Goal: Task Accomplishment & Management: Complete application form

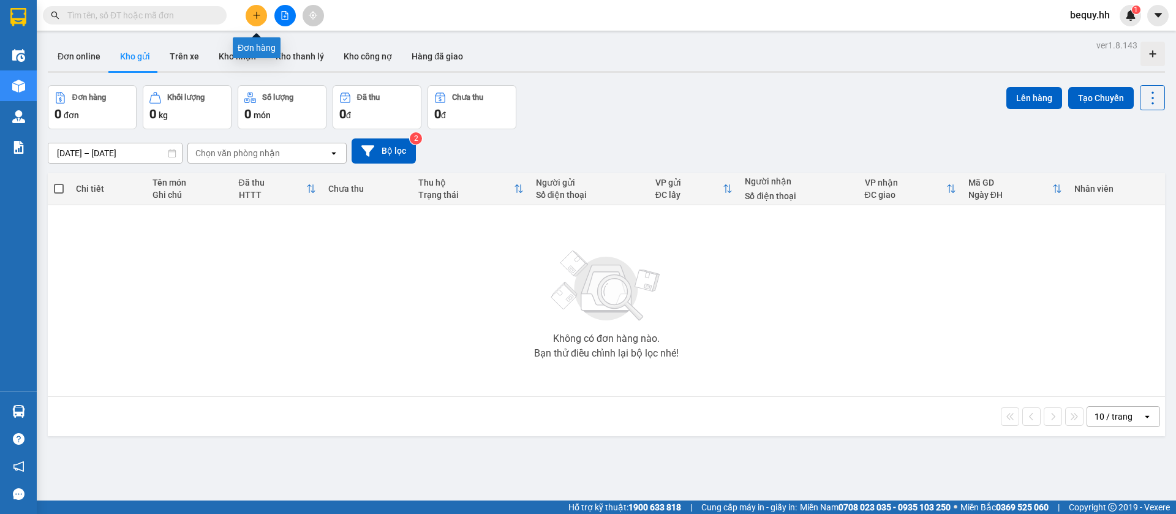
click at [258, 17] on icon "plus" at bounding box center [256, 15] width 9 height 9
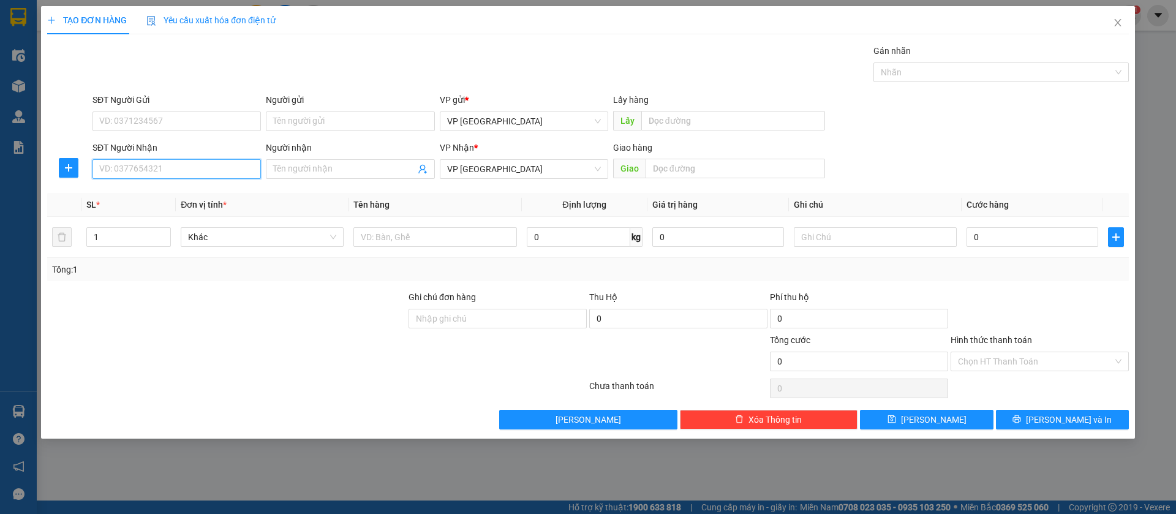
click at [214, 169] on input "SĐT Người Nhận" at bounding box center [176, 169] width 168 height 20
type input "0977220808"
click at [211, 190] on div "0977220808 - Chiêm" at bounding box center [177, 193] width 154 height 13
type input "Chiêm"
type input "Mỹ Phước 3"
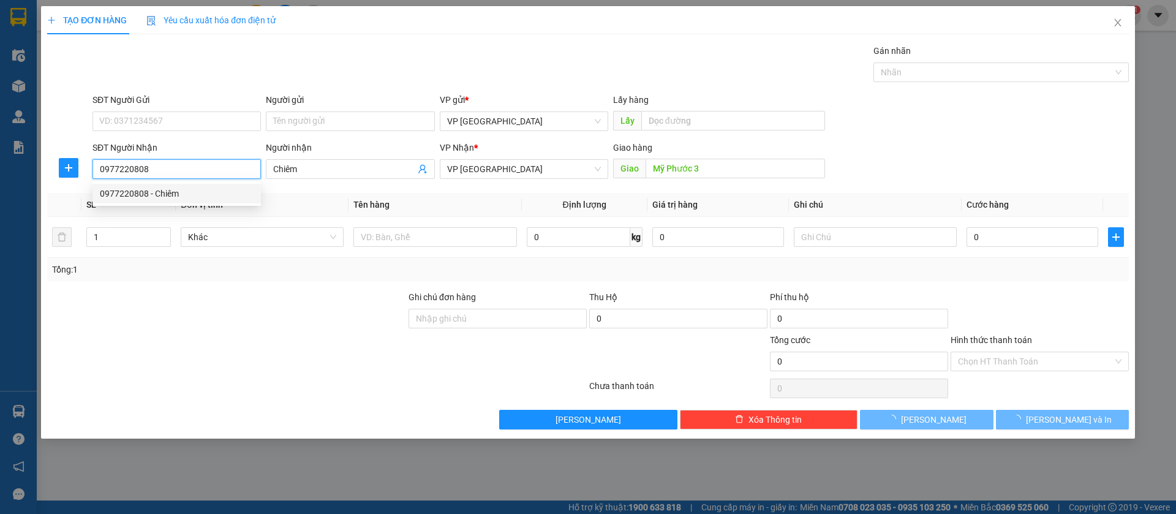
type input "50.000"
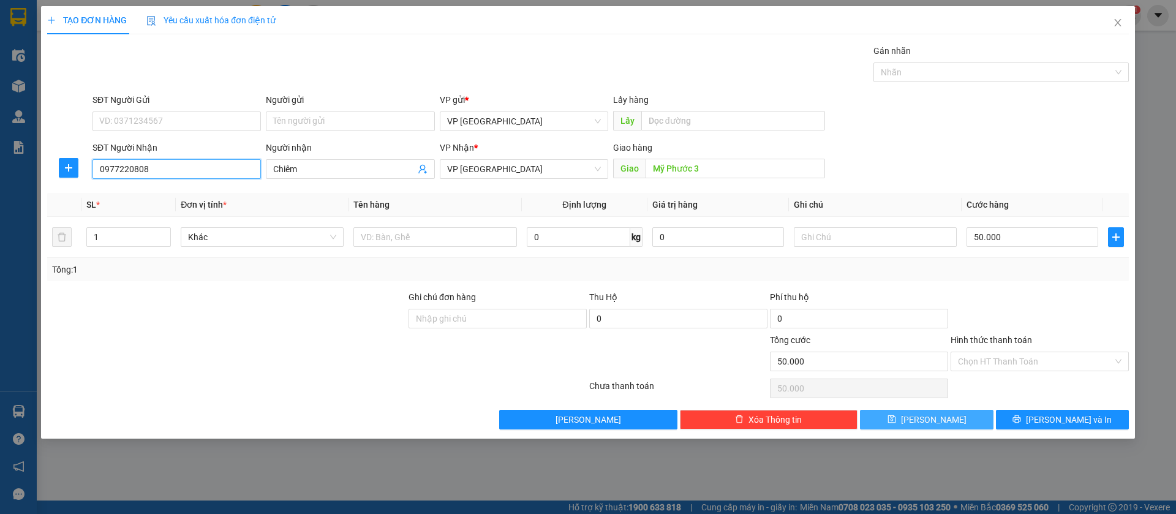
type input "0977220808"
click at [937, 413] on span "[PERSON_NAME]" at bounding box center [934, 419] width 66 height 13
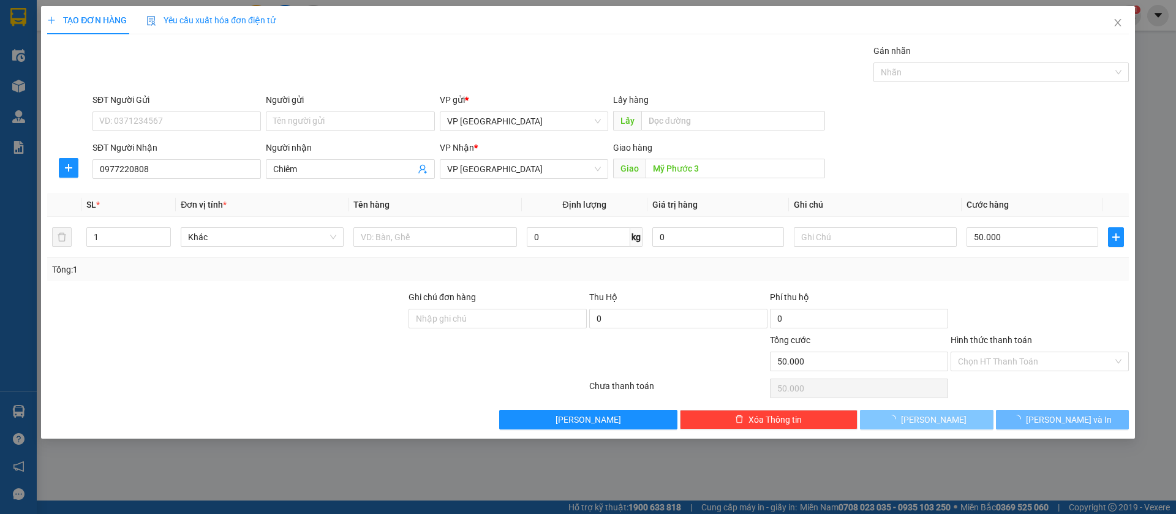
type input "0"
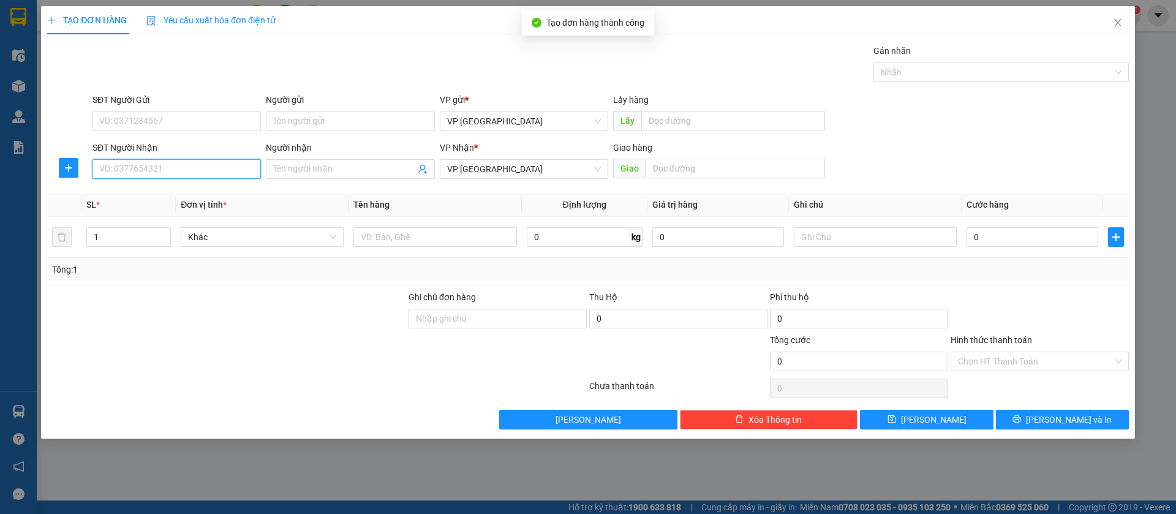
click at [234, 164] on input "SĐT Người Nhận" at bounding box center [176, 169] width 168 height 20
click at [231, 191] on div "0379938979 - [PERSON_NAME]" at bounding box center [177, 193] width 154 height 13
type input "0379938979"
type input "[PERSON_NAME]"
type input "nha xe"
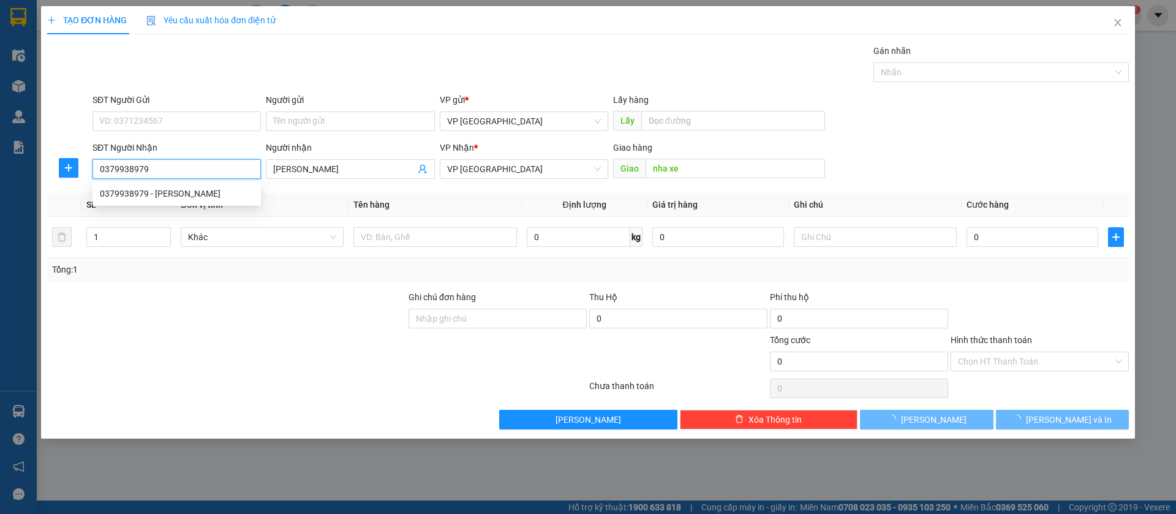
type input "360.000"
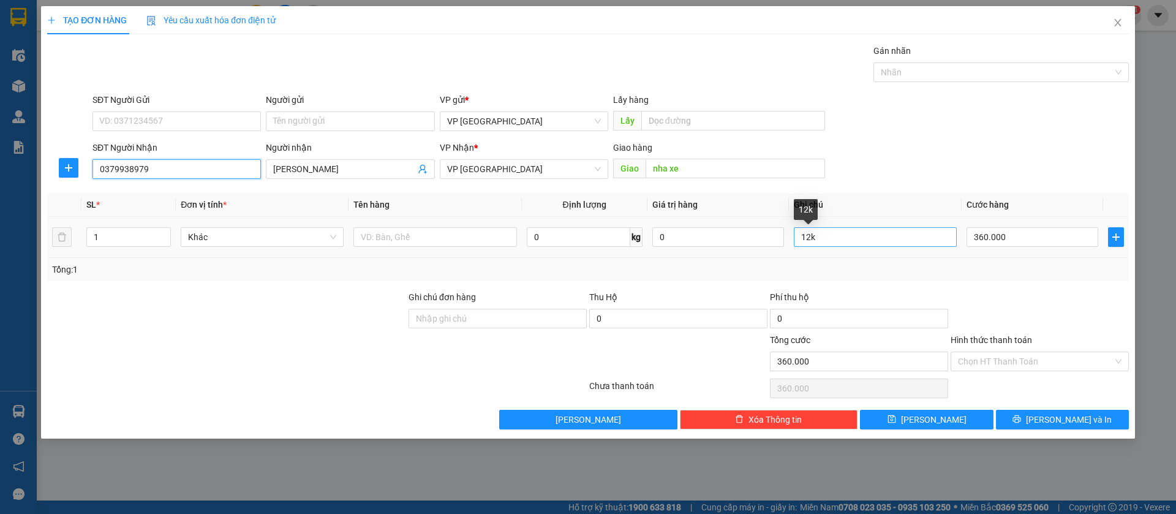
type input "0379938979"
click at [811, 236] on input "12k" at bounding box center [875, 237] width 163 height 20
type input "10k"
click at [1025, 239] on input "360.000" at bounding box center [1032, 237] width 132 height 20
click at [973, 220] on td "360.000" at bounding box center [1031, 237] width 141 height 41
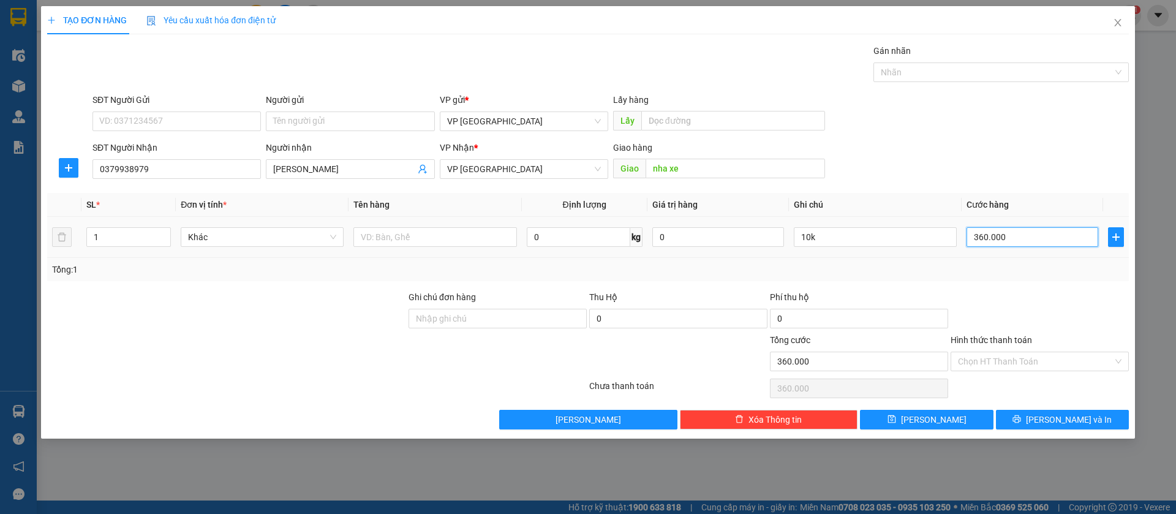
click at [980, 232] on input "360.000" at bounding box center [1032, 237] width 132 height 20
type input "3"
type input "30"
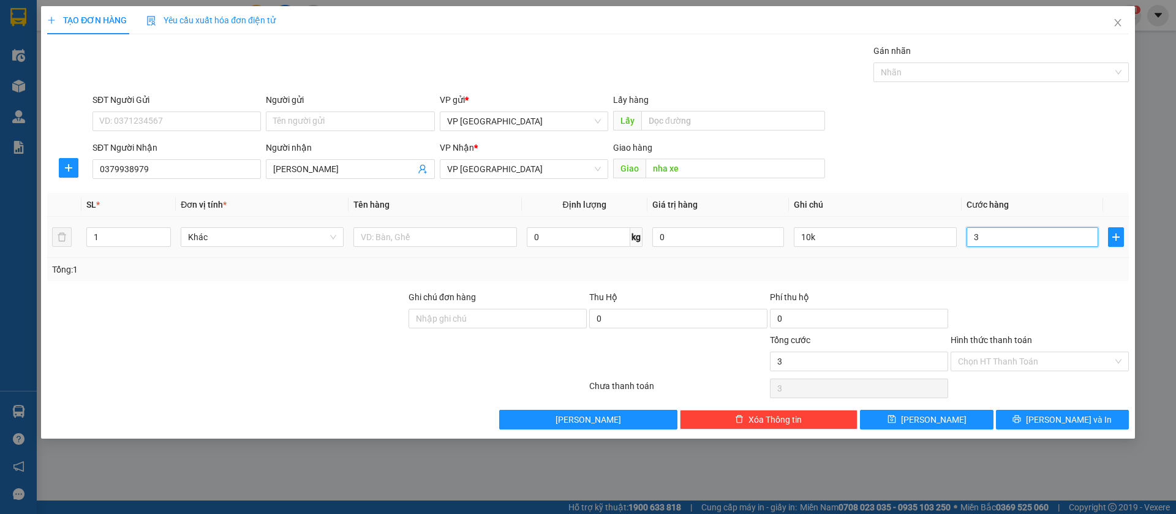
type input "30"
type input "300"
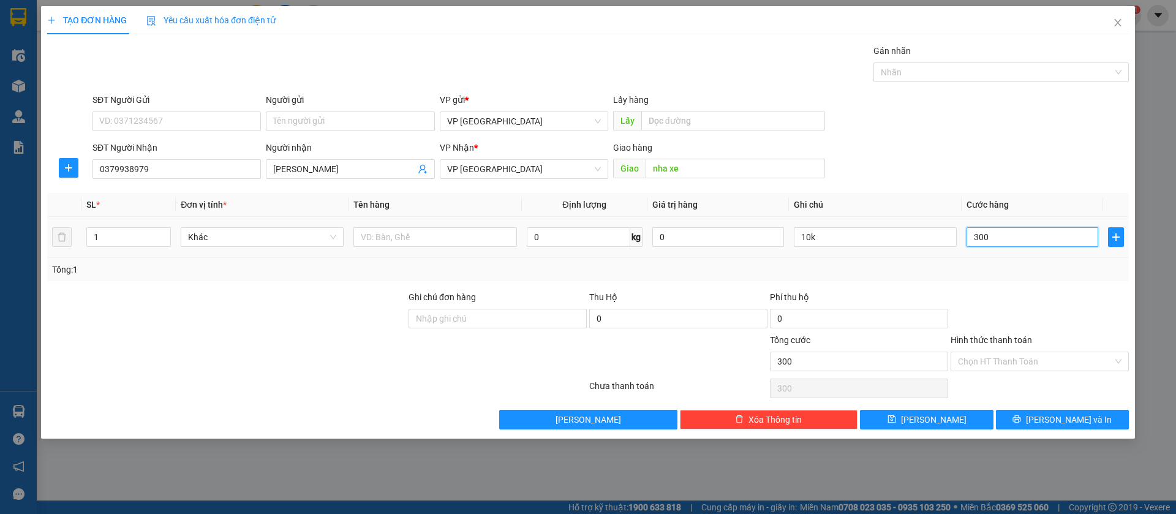
type input "3.000"
type input "30.000"
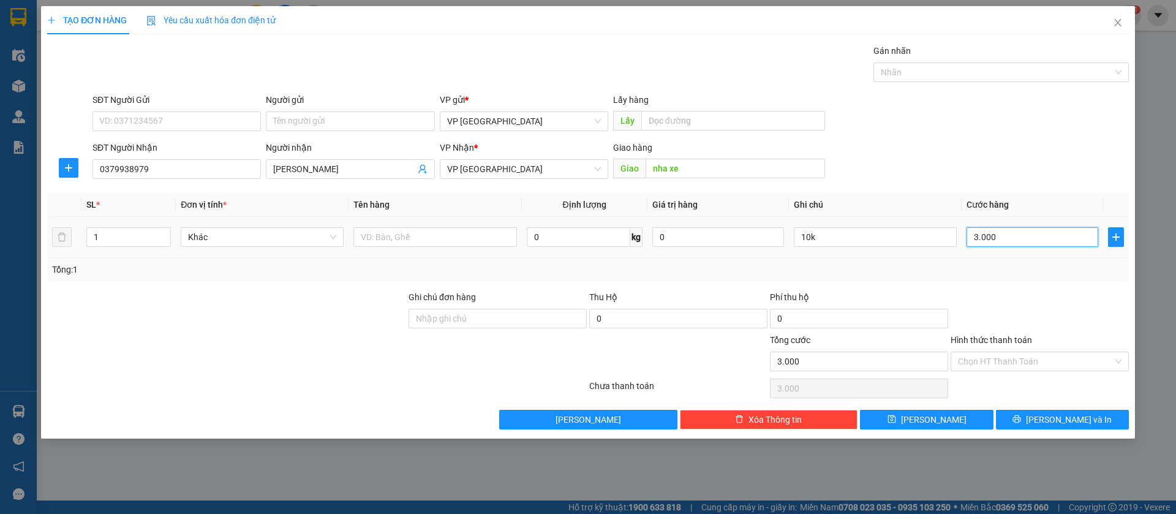
type input "30.000"
type input "300.000"
click at [1094, 359] on input "Hình thức thanh toán" at bounding box center [1035, 361] width 155 height 18
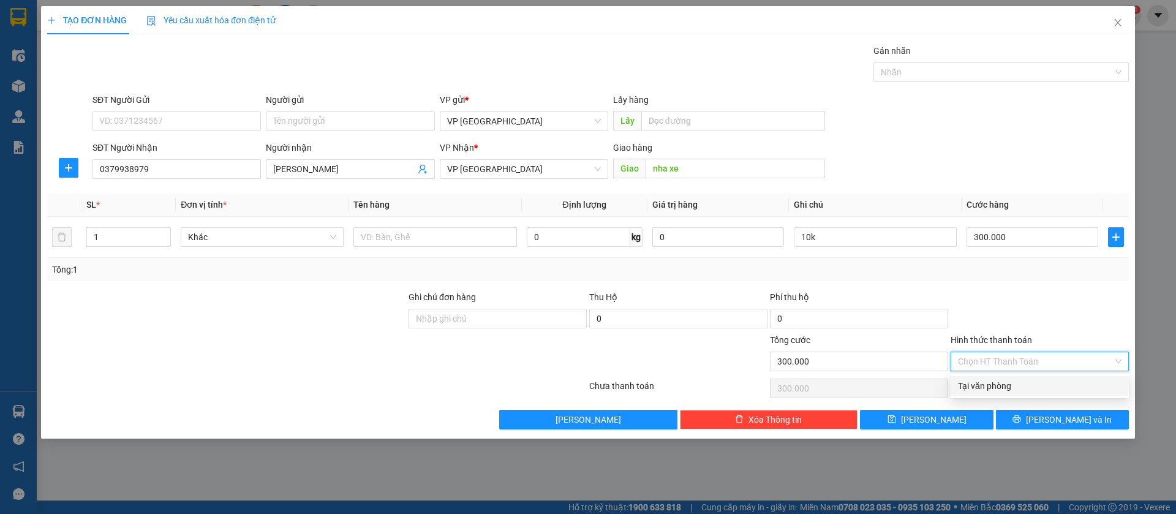
click at [1053, 386] on div "Tại văn phòng" at bounding box center [1040, 385] width 164 height 13
type input "0"
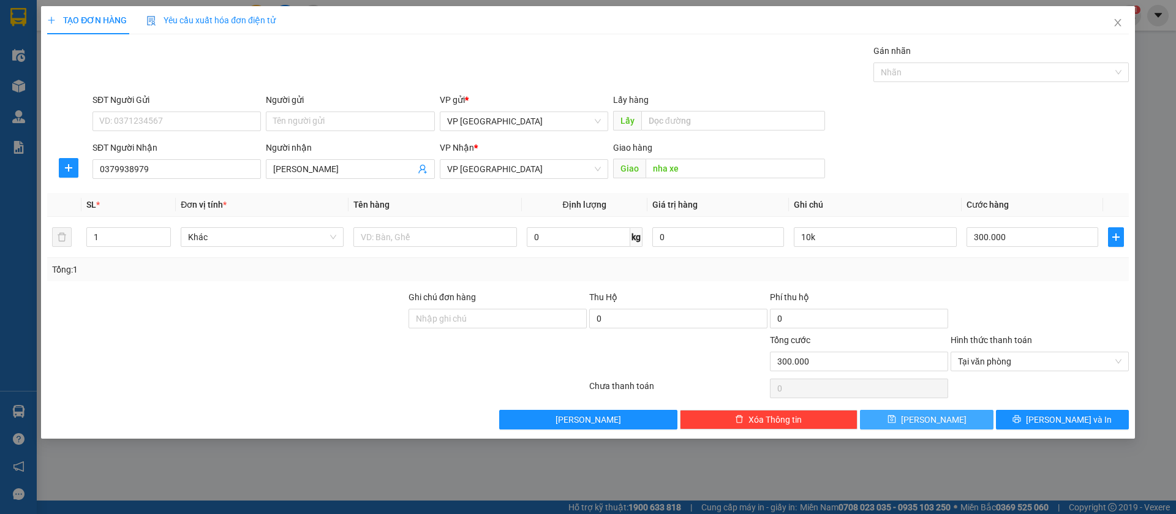
drag, startPoint x: 966, startPoint y: 419, endPoint x: 738, endPoint y: 350, distance: 237.9
click at [965, 419] on button "[PERSON_NAME]" at bounding box center [926, 420] width 133 height 20
type input "0"
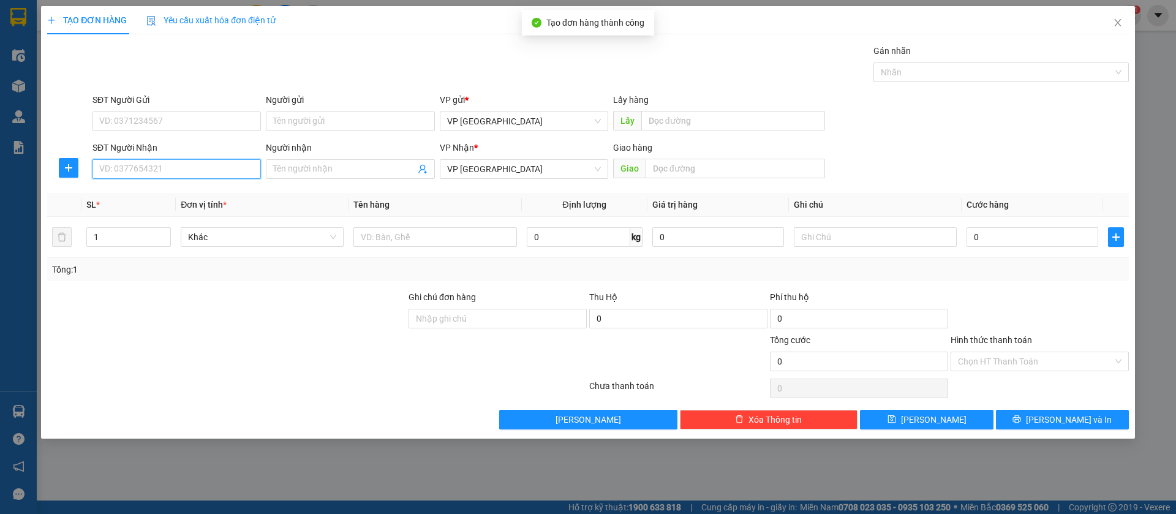
click at [209, 170] on input "SĐT Người Nhận" at bounding box center [176, 169] width 168 height 20
click at [199, 162] on input "0913129" at bounding box center [176, 169] width 168 height 20
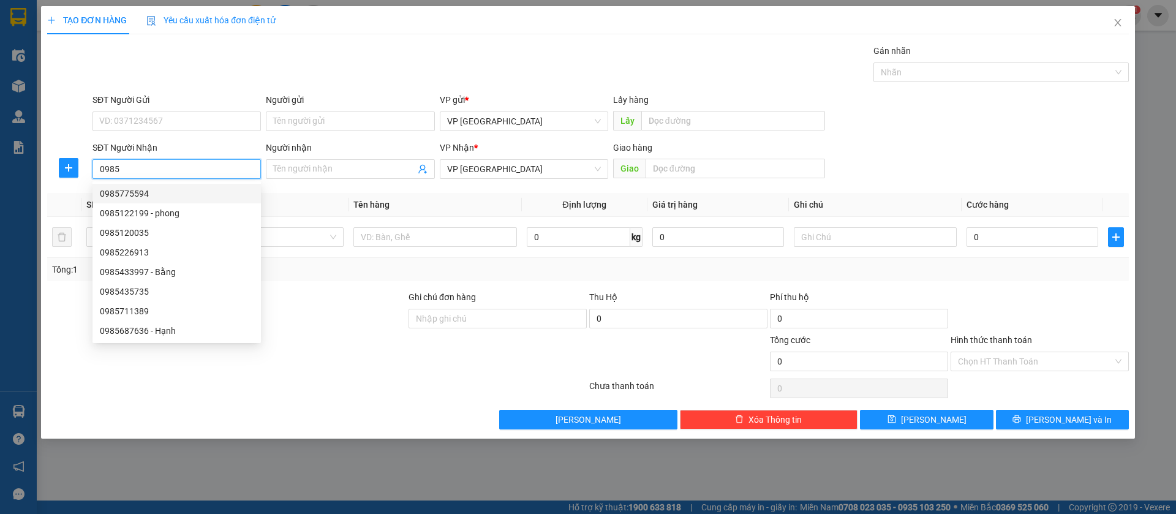
click at [203, 168] on input "0985" at bounding box center [176, 169] width 168 height 20
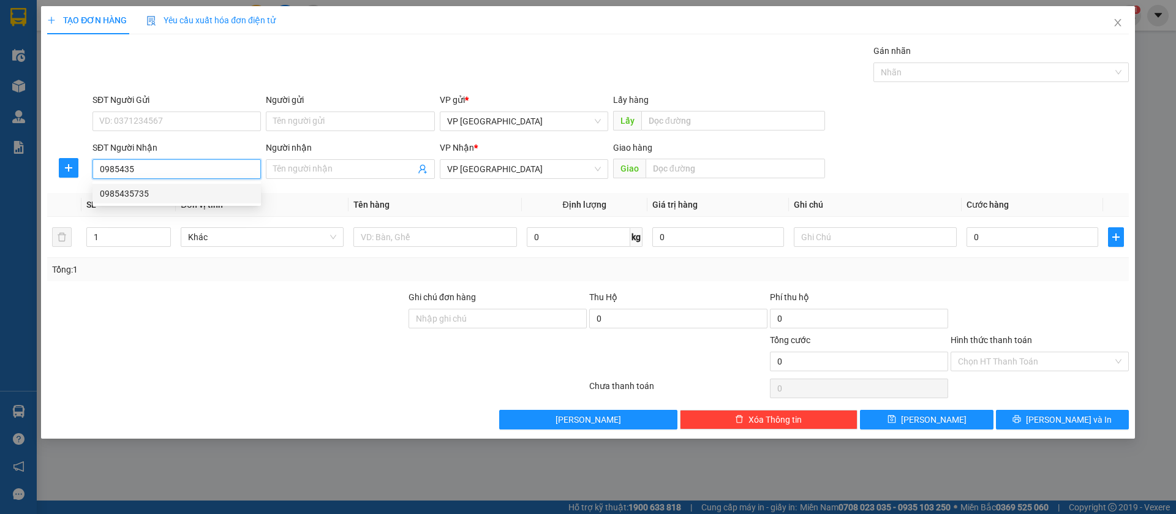
click at [191, 193] on div "0985435735" at bounding box center [177, 193] width 154 height 13
type input "0985435735"
type input "nha khoa thanh luong"
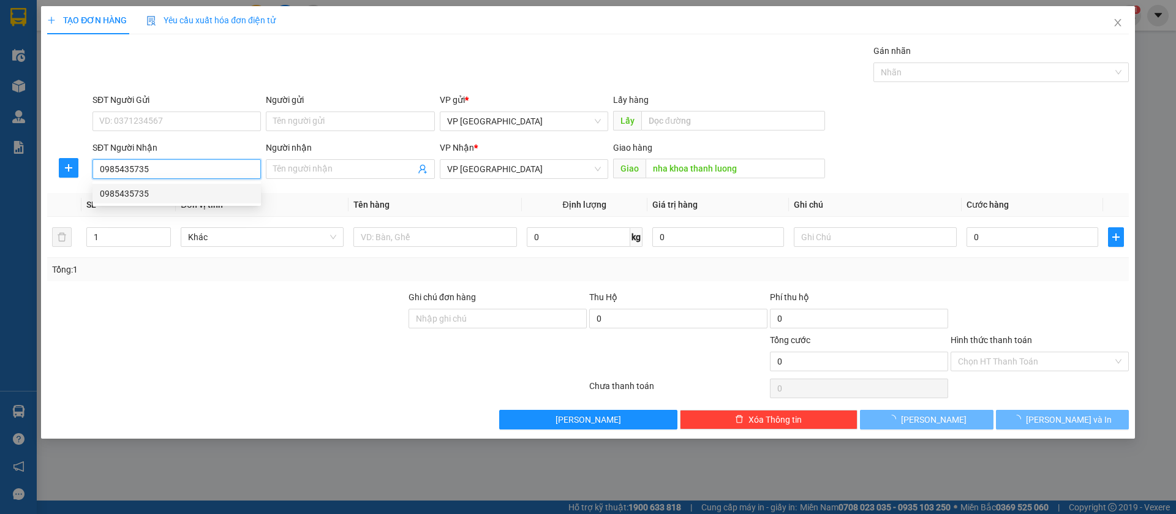
type input "30.000"
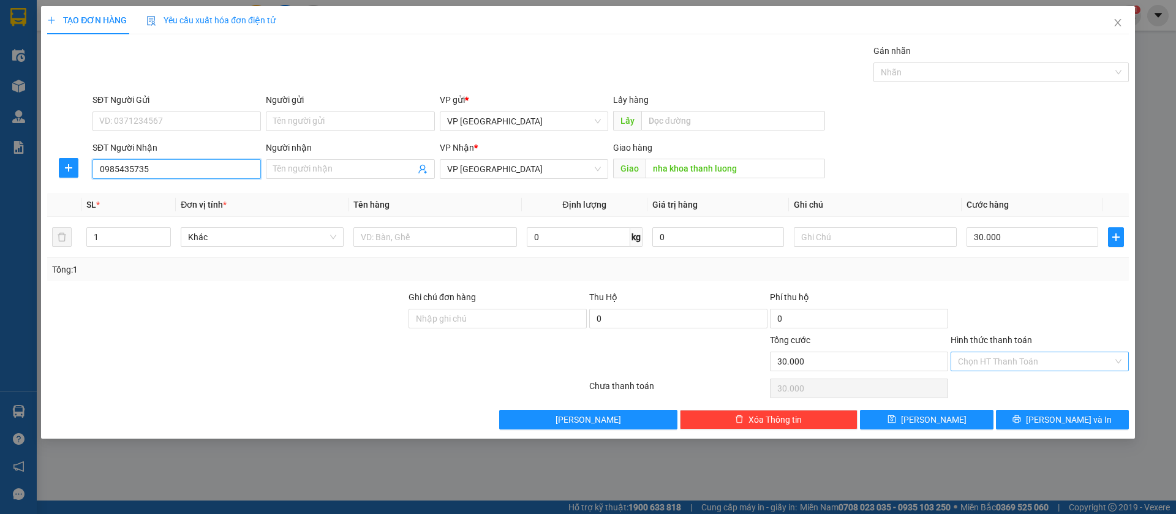
type input "0985435735"
click at [1080, 356] on input "Hình thức thanh toán" at bounding box center [1035, 361] width 155 height 18
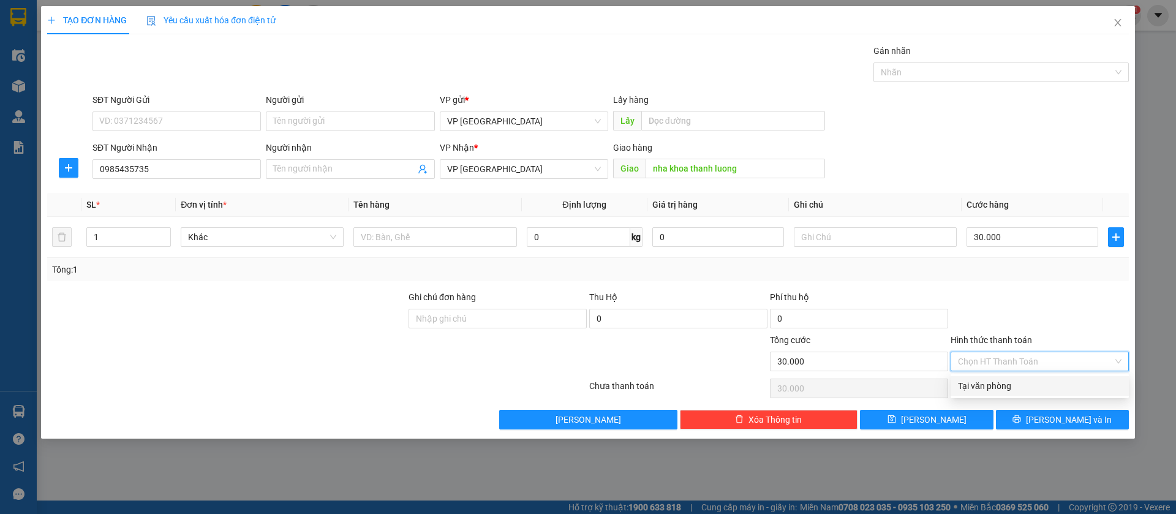
click at [980, 383] on div "Tại văn phòng" at bounding box center [1040, 385] width 164 height 13
type input "0"
click at [935, 416] on span "[PERSON_NAME]" at bounding box center [934, 419] width 66 height 13
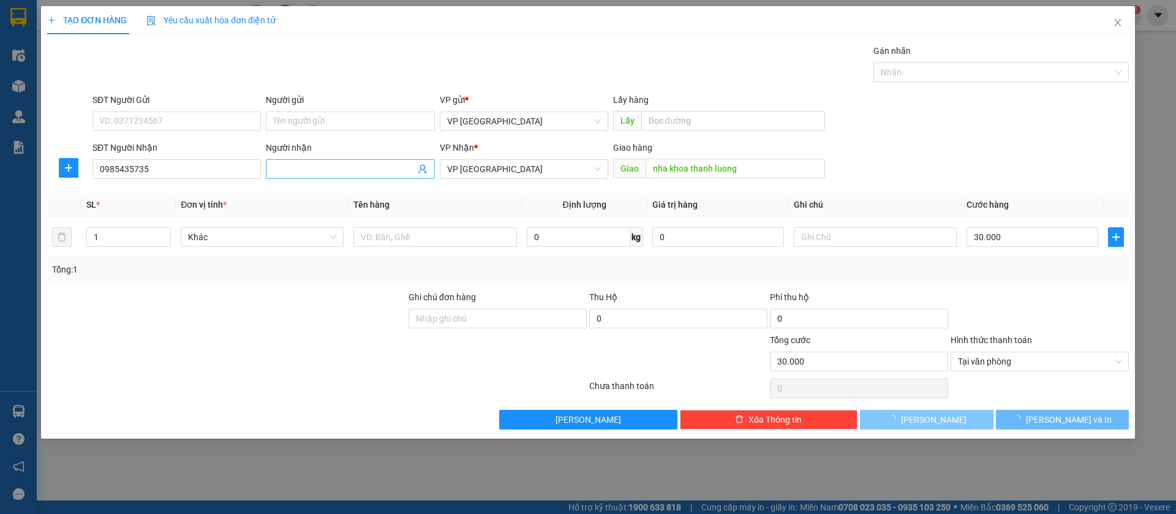
type input "0"
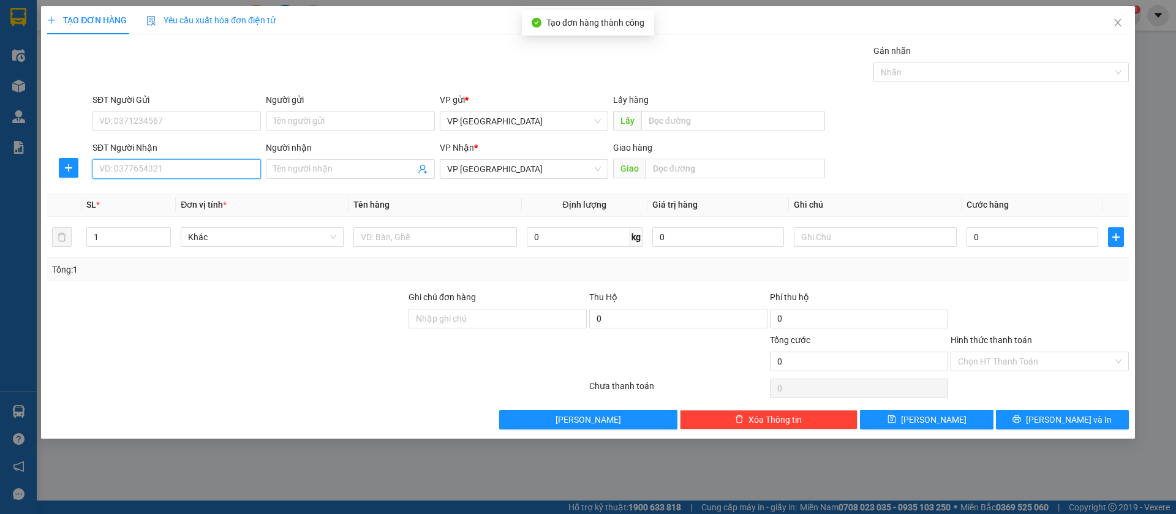
click at [159, 168] on input "SĐT Người Nhận" at bounding box center [176, 169] width 168 height 20
type input "0935112498"
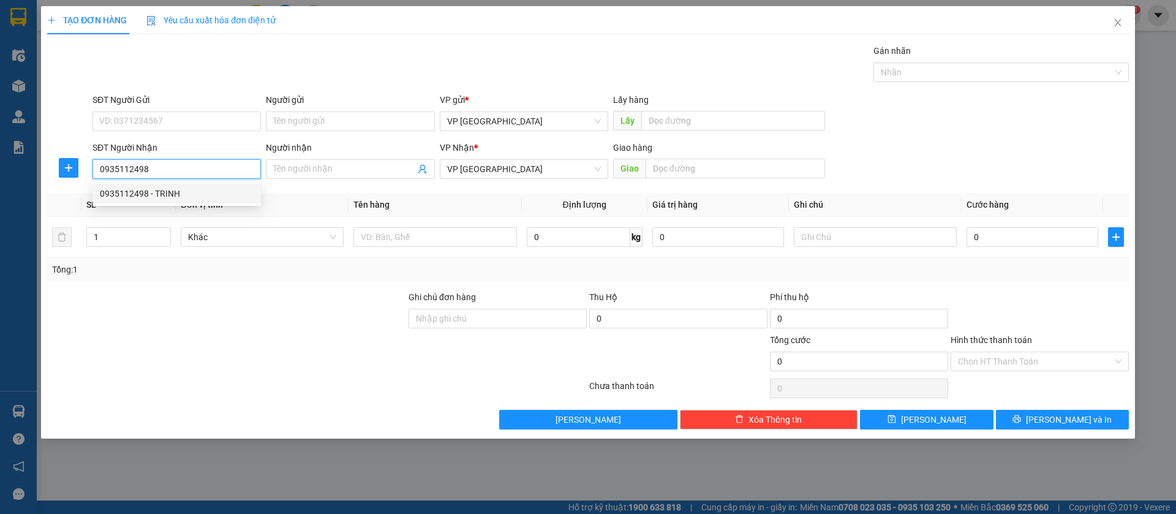
click at [187, 189] on div "0935112498 - TRINH" at bounding box center [177, 193] width 154 height 13
type input "TRINH"
type input "thanh luong"
type input "50.000"
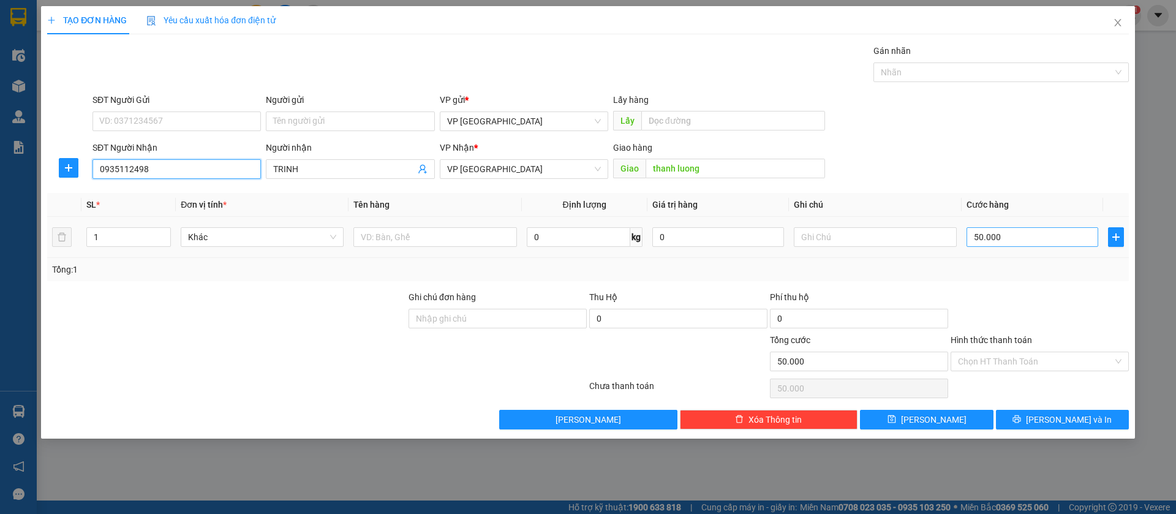
type input "0935112498"
click at [999, 238] on input "50.000" at bounding box center [1032, 237] width 132 height 20
type input "2"
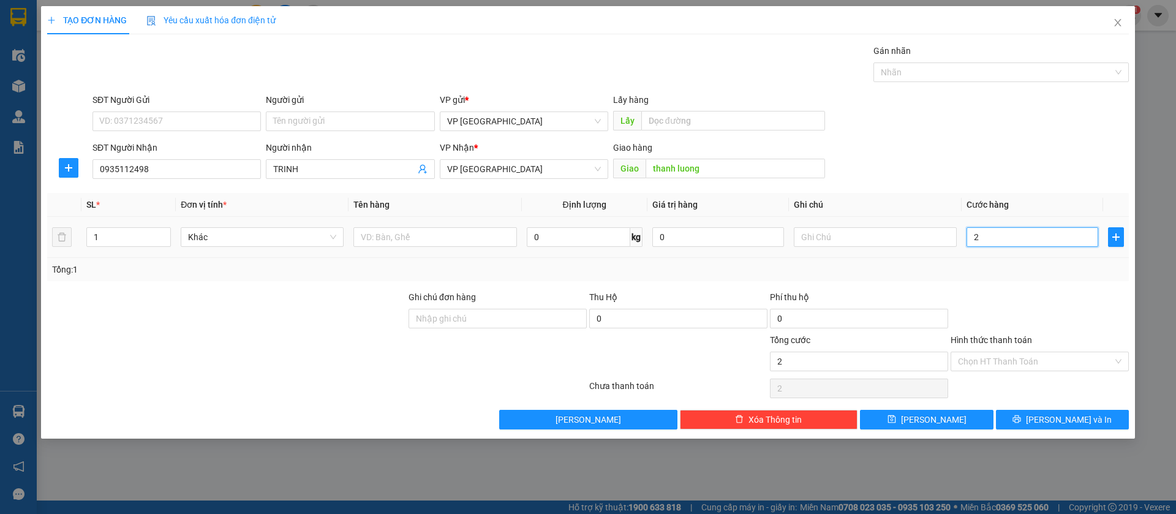
type input "20"
type input "200"
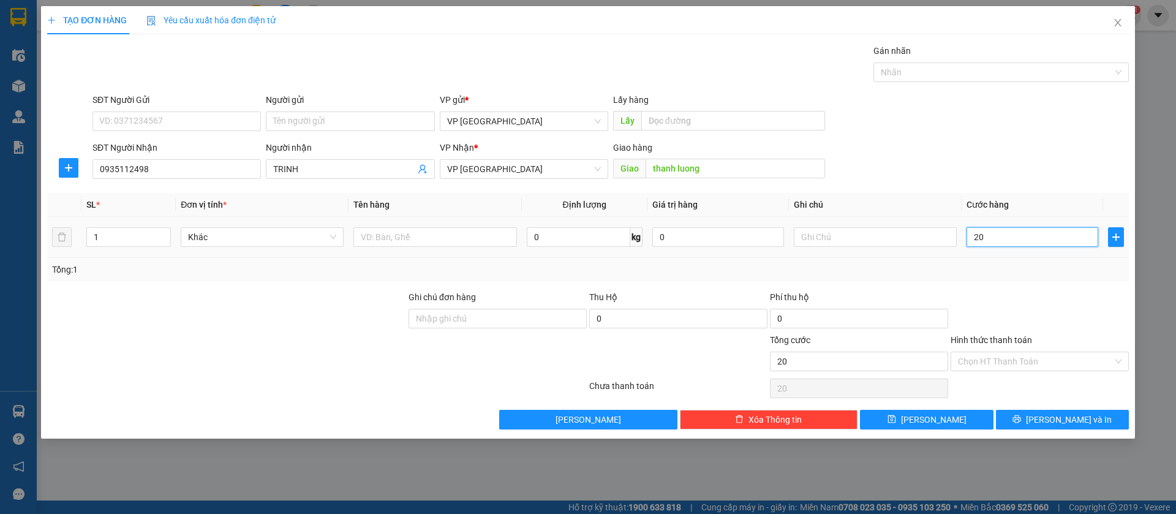
type input "200"
type input "2.000"
type input "20.000"
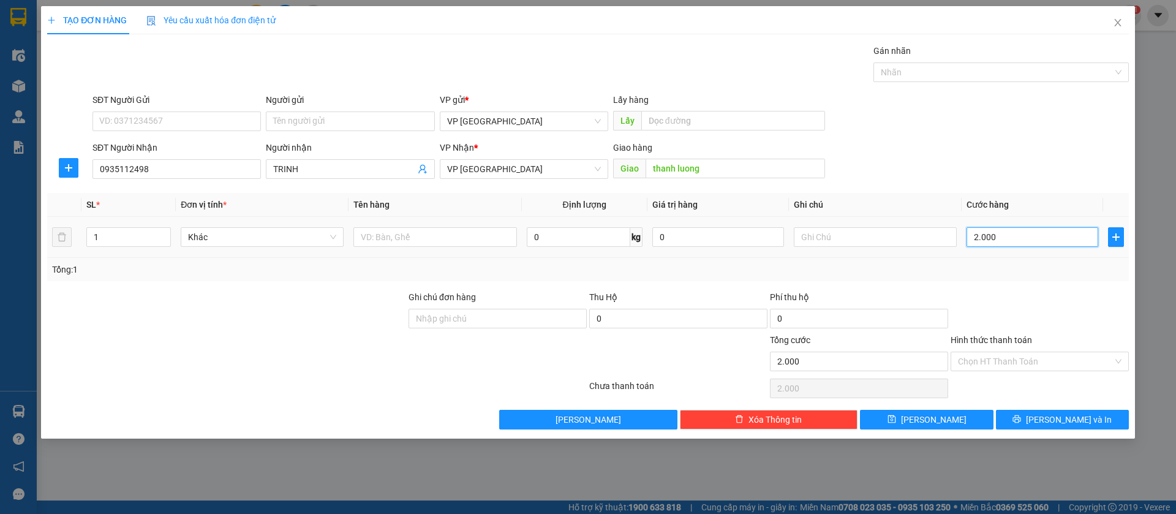
type input "20.000"
type input "200.000"
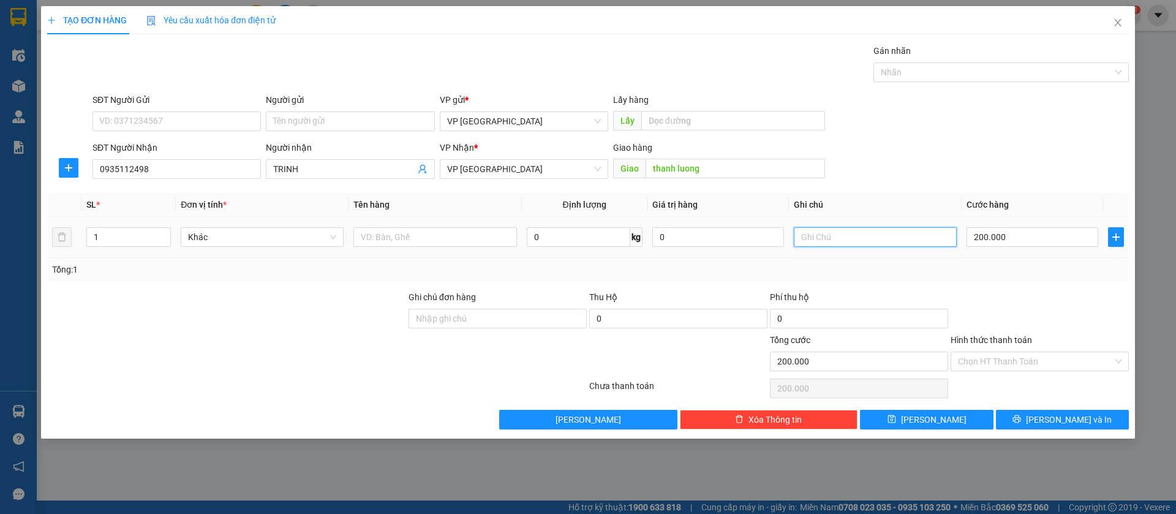
click at [912, 231] on input "text" at bounding box center [875, 237] width 163 height 20
type input "3k"
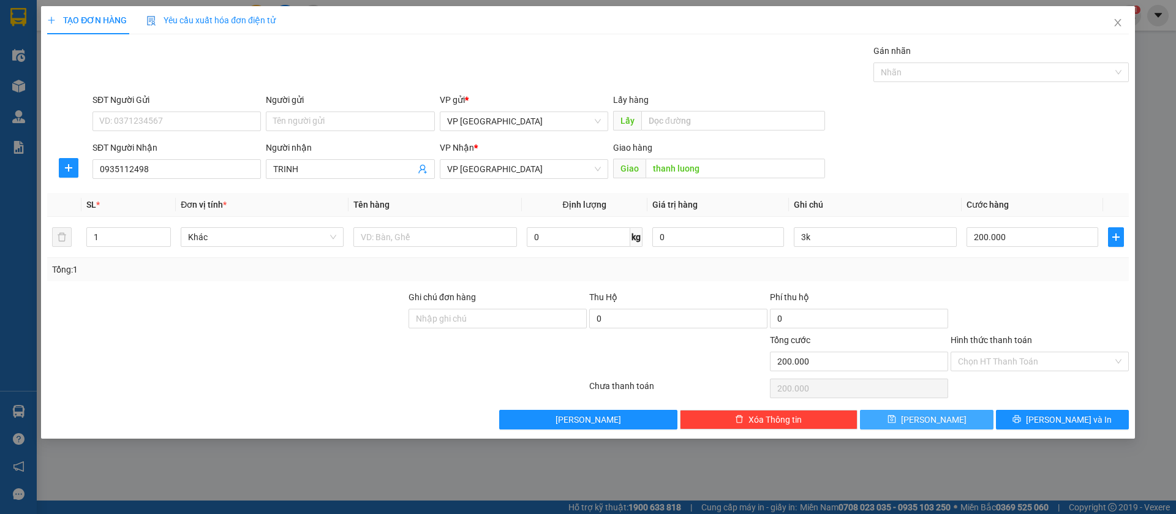
click at [951, 416] on button "[PERSON_NAME]" at bounding box center [926, 420] width 133 height 20
type input "0"
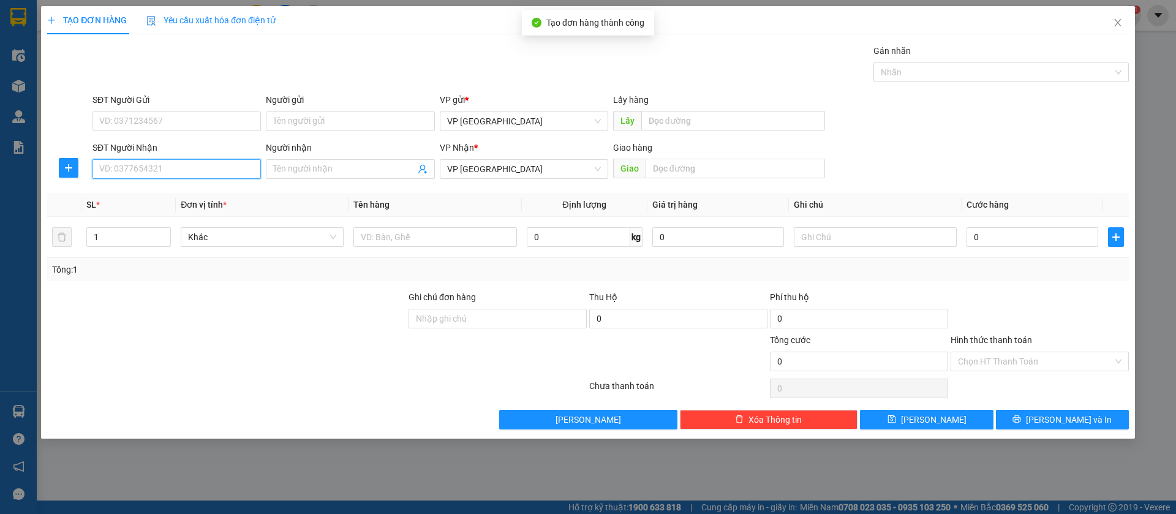
click at [223, 172] on input "SĐT Người Nhận" at bounding box center [176, 169] width 168 height 20
click at [223, 168] on input "0903332" at bounding box center [176, 169] width 168 height 20
type input "0903332665"
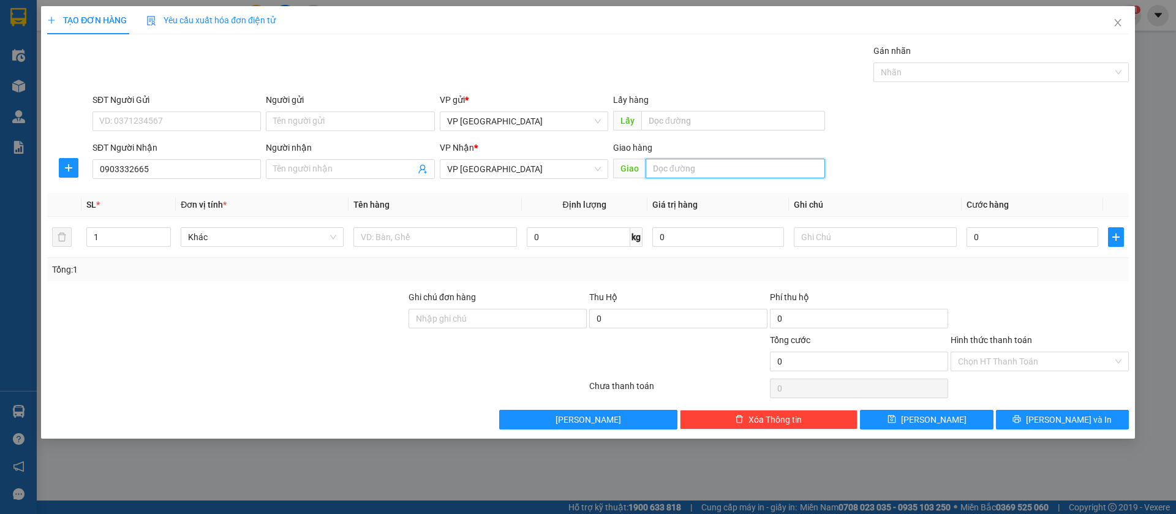
click at [659, 167] on input "text" at bounding box center [734, 169] width 179 height 20
type input "ben cat"
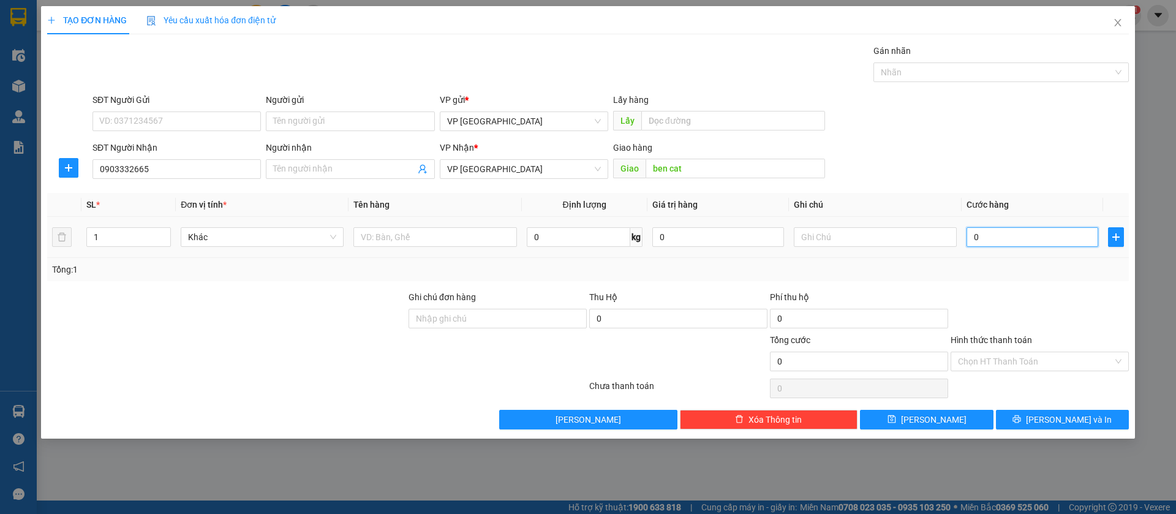
click at [985, 233] on input "0" at bounding box center [1032, 237] width 132 height 20
type input "3"
type input "30"
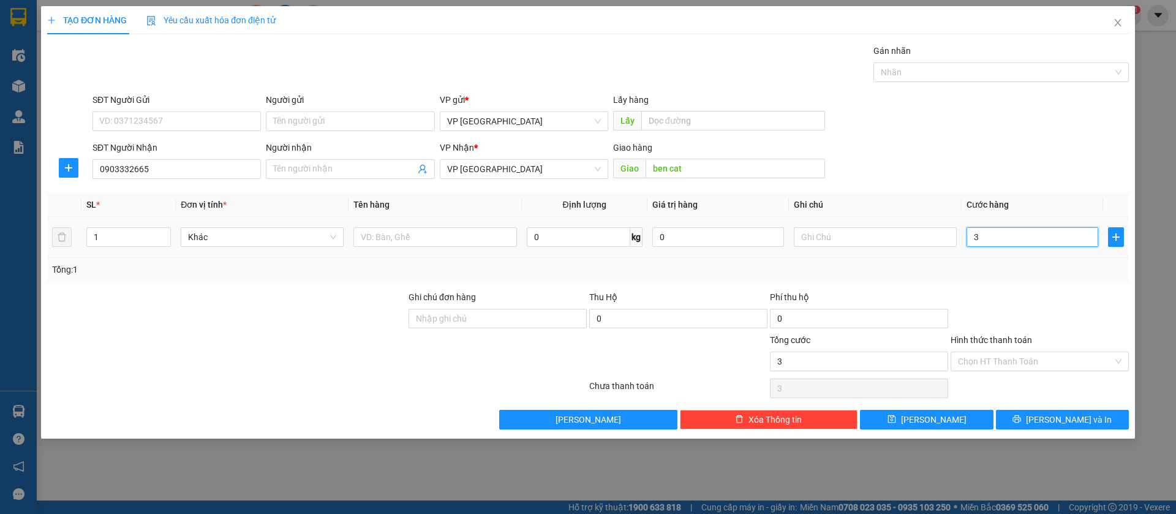
type input "30"
type input "300"
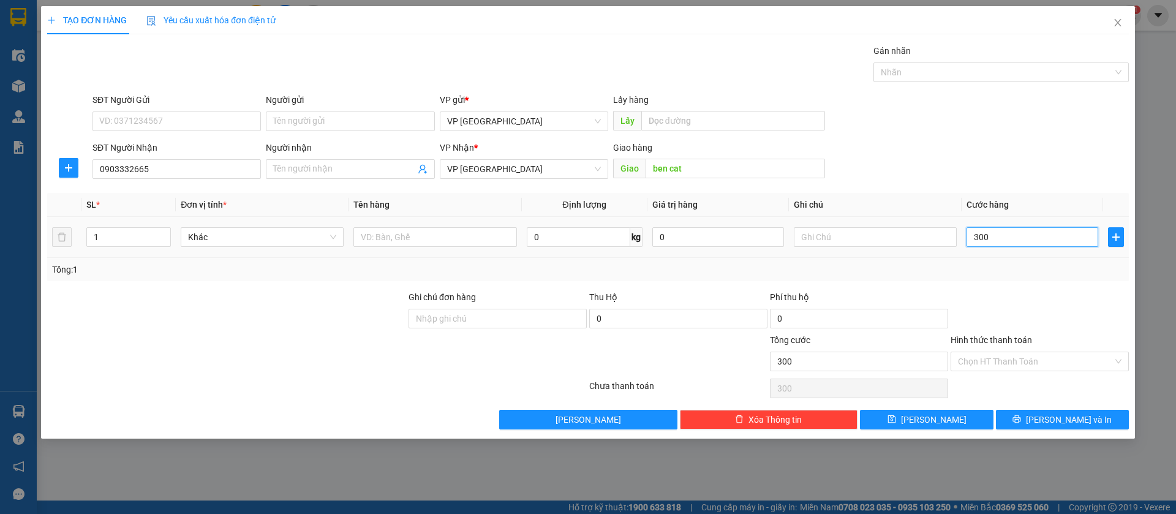
type input "3.000"
type input "30.000"
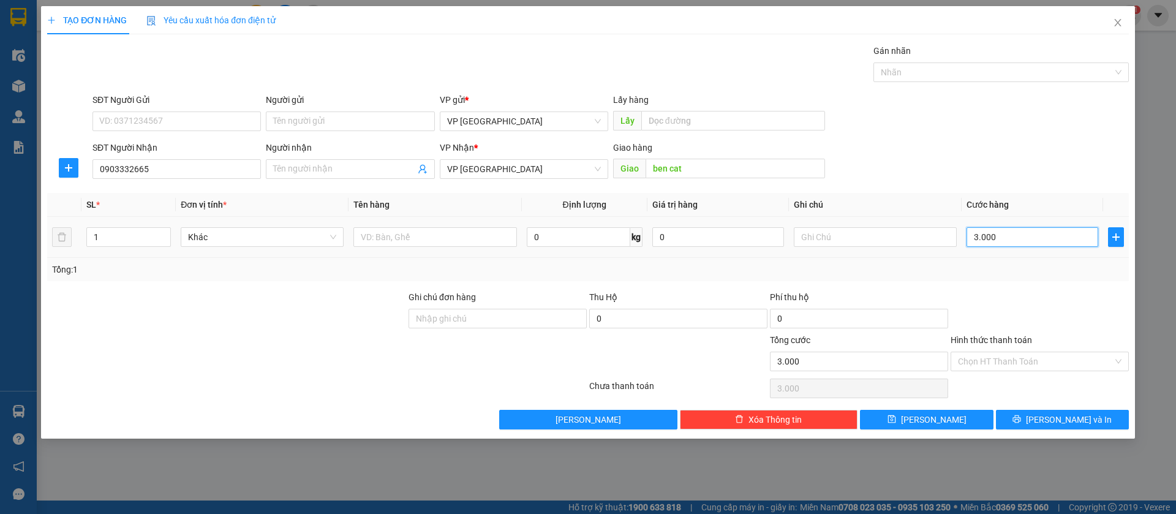
type input "30.000"
click at [1026, 236] on input "30.000" at bounding box center [1032, 237] width 132 height 20
click at [978, 235] on input "30.000" at bounding box center [1032, 237] width 132 height 20
type input "5"
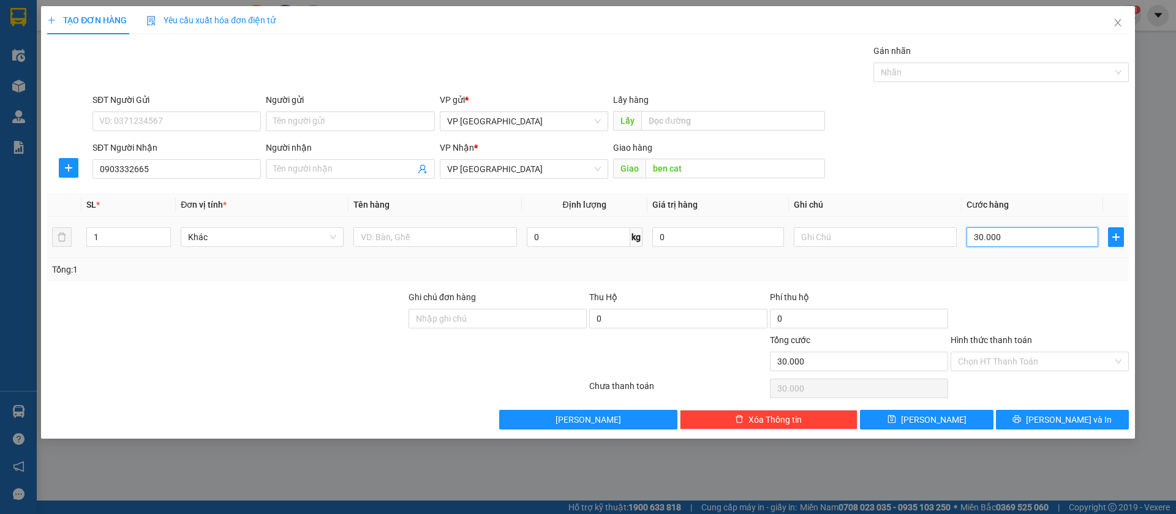
type input "5"
type input "50"
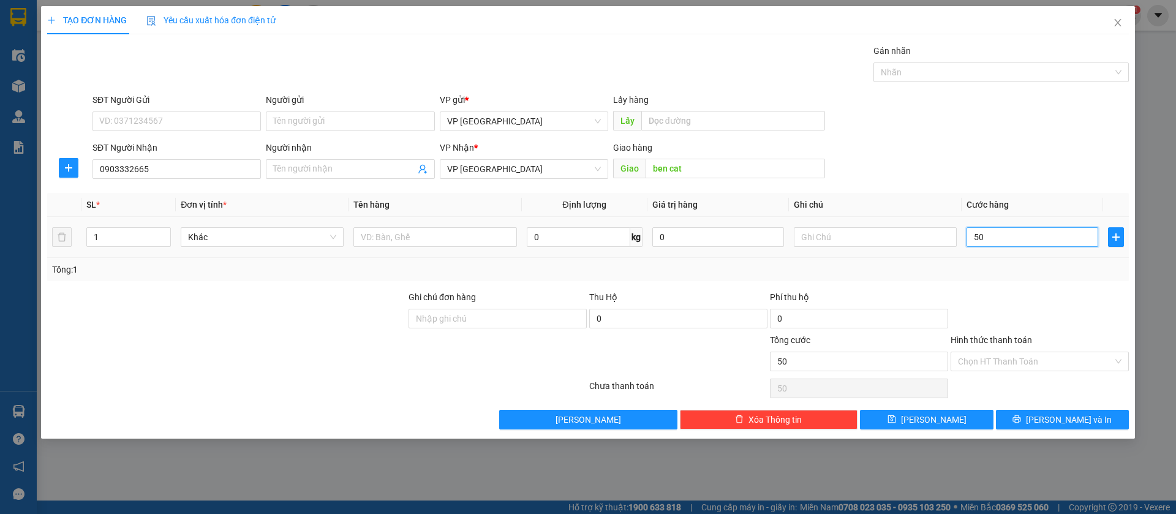
type input "500"
type input "5.000"
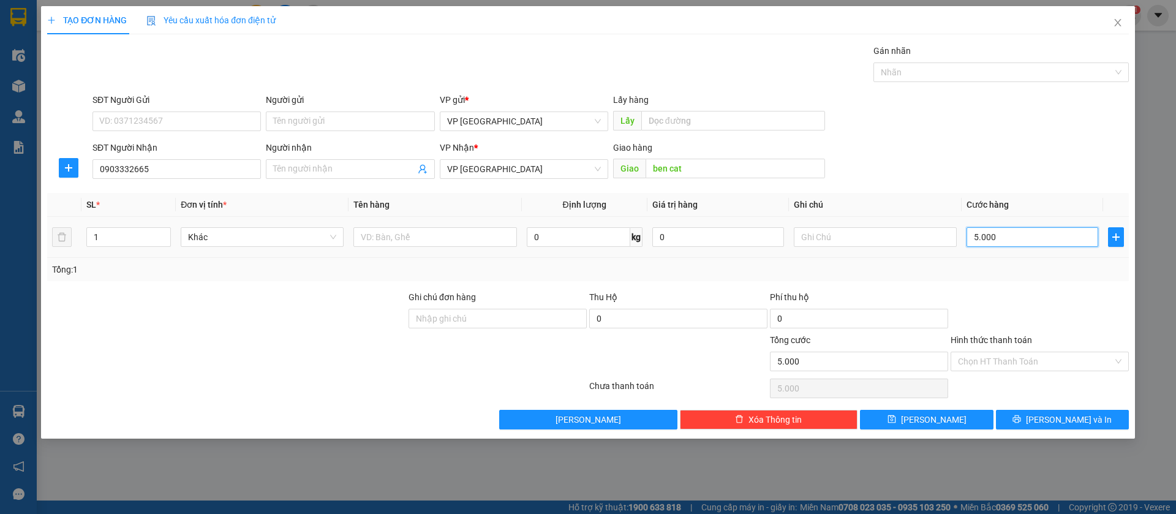
type input "50.000"
click at [957, 418] on button "[PERSON_NAME]" at bounding box center [926, 420] width 133 height 20
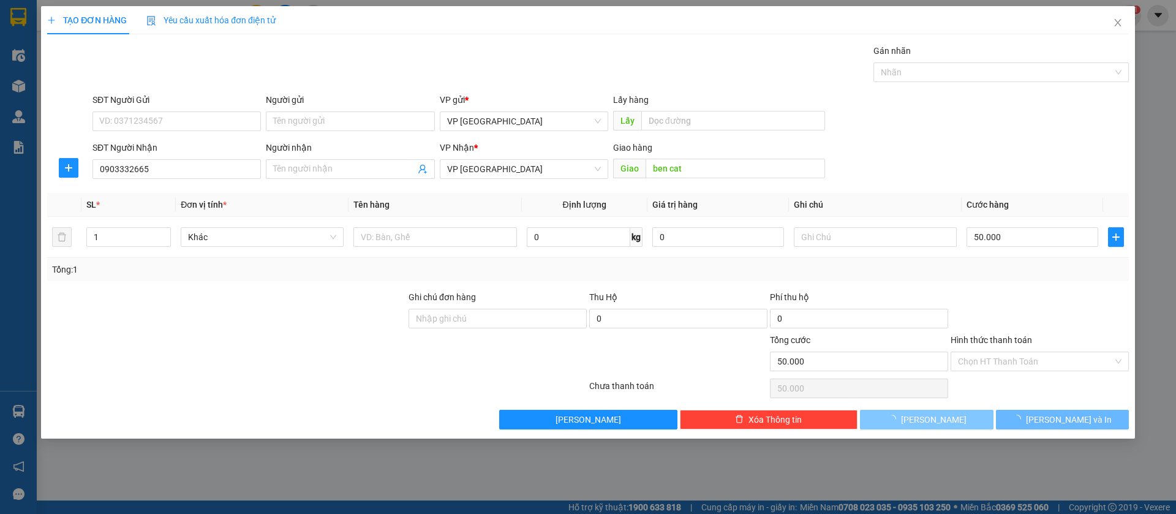
type input "0"
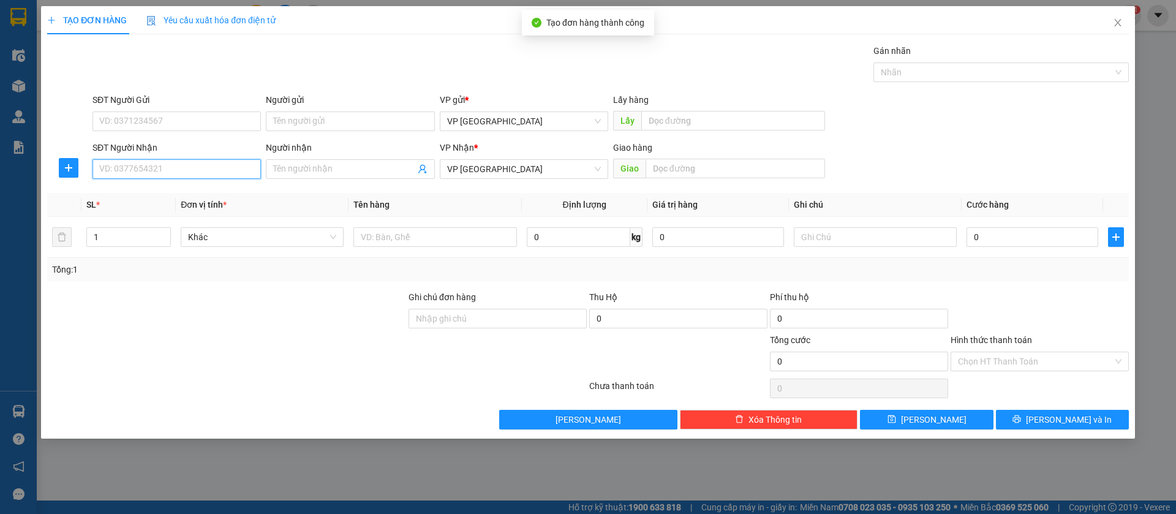
click at [209, 163] on input "SĐT Người Nhận" at bounding box center [176, 169] width 168 height 20
click at [1116, 18] on icon "close" at bounding box center [1118, 23] width 10 height 10
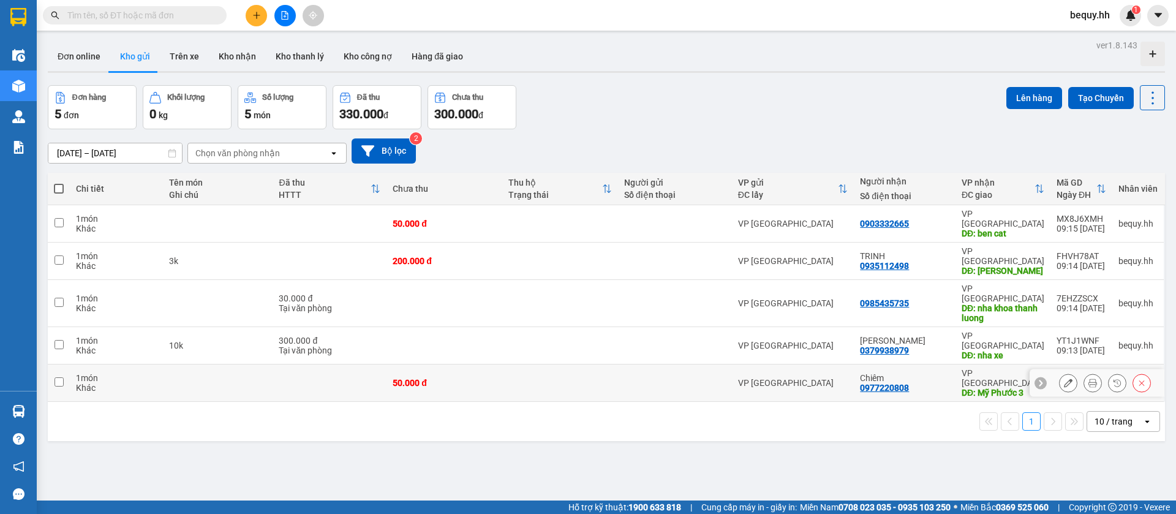
click at [52, 364] on td at bounding box center [59, 382] width 22 height 37
checkbox input "true"
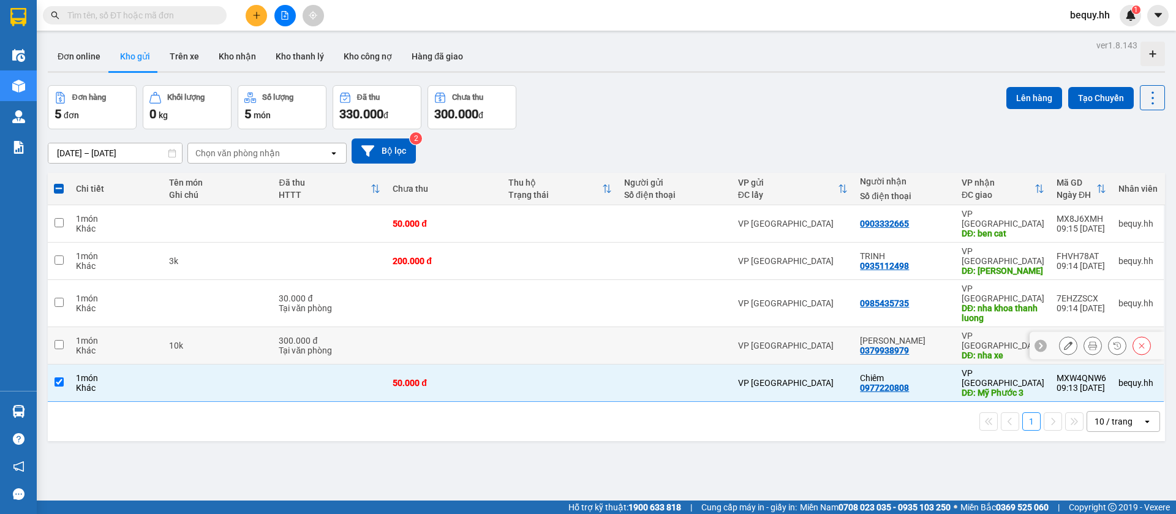
click at [61, 340] on input "checkbox" at bounding box center [59, 344] width 9 height 9
checkbox input "true"
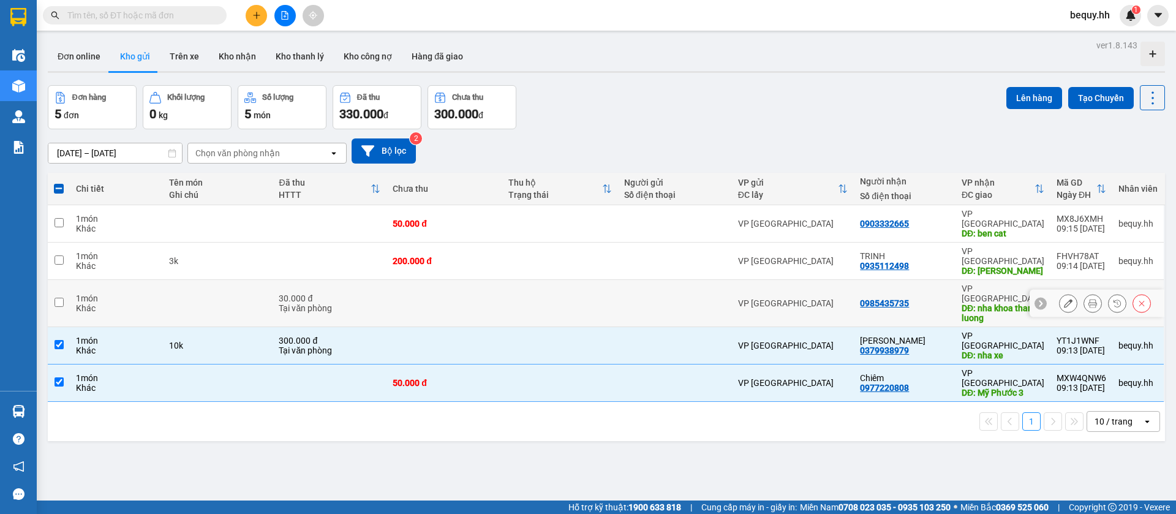
click at [61, 298] on input "checkbox" at bounding box center [59, 302] width 9 height 9
checkbox input "true"
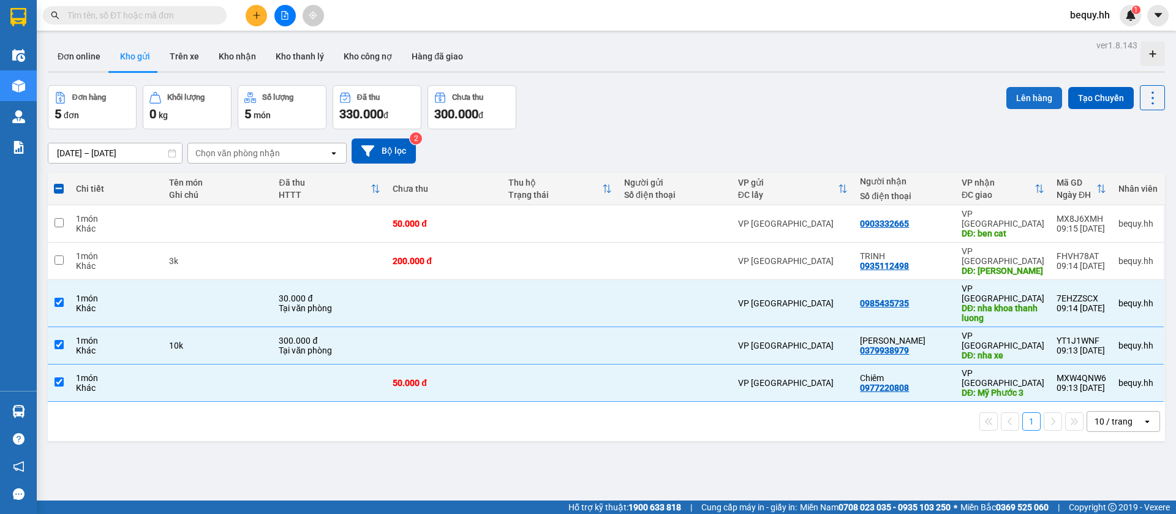
click at [1031, 93] on button "Lên hàng" at bounding box center [1034, 98] width 56 height 22
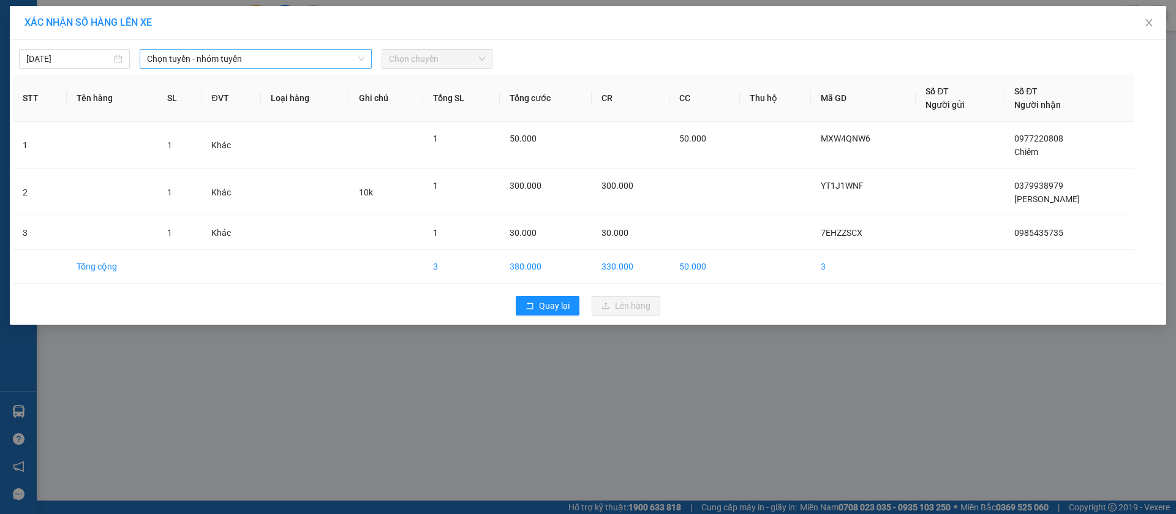
click at [274, 62] on span "Chọn tuyến - nhóm tuyến" at bounding box center [255, 59] width 217 height 18
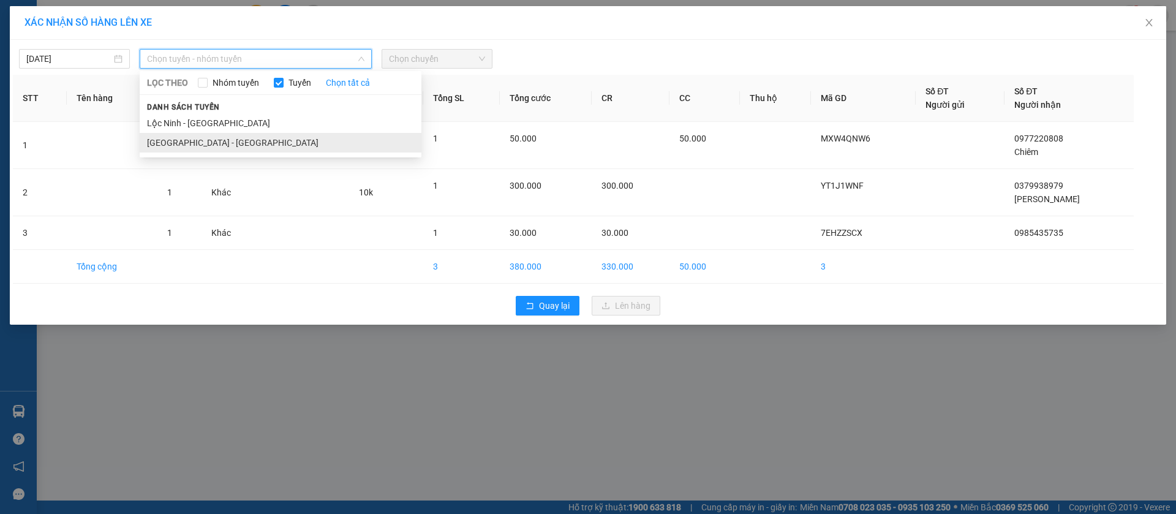
click at [236, 138] on li "[GEOGRAPHIC_DATA] - [GEOGRAPHIC_DATA]" at bounding box center [281, 143] width 282 height 20
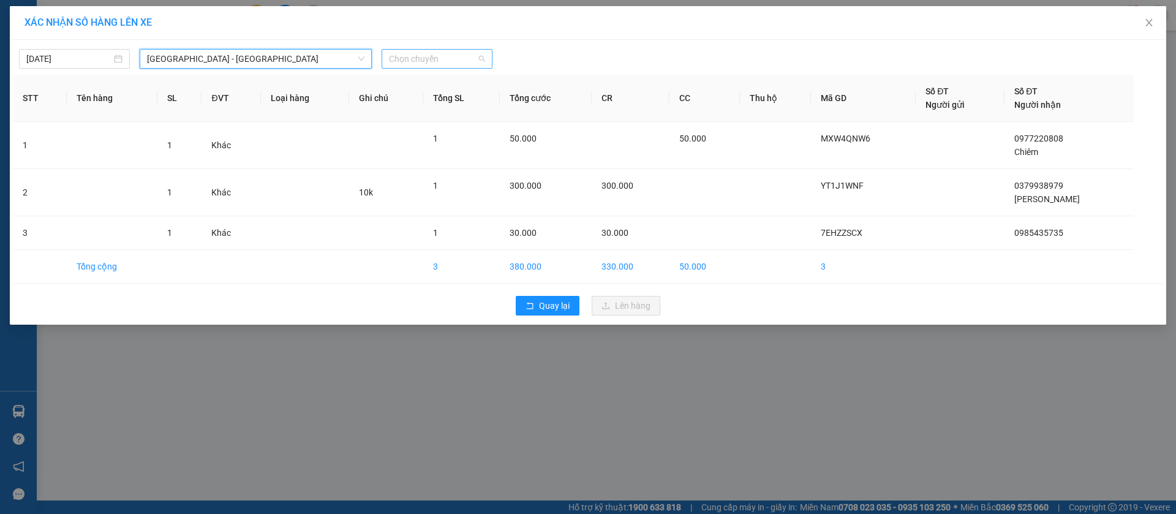
click at [404, 55] on span "Chọn chuyến" at bounding box center [437, 59] width 96 height 18
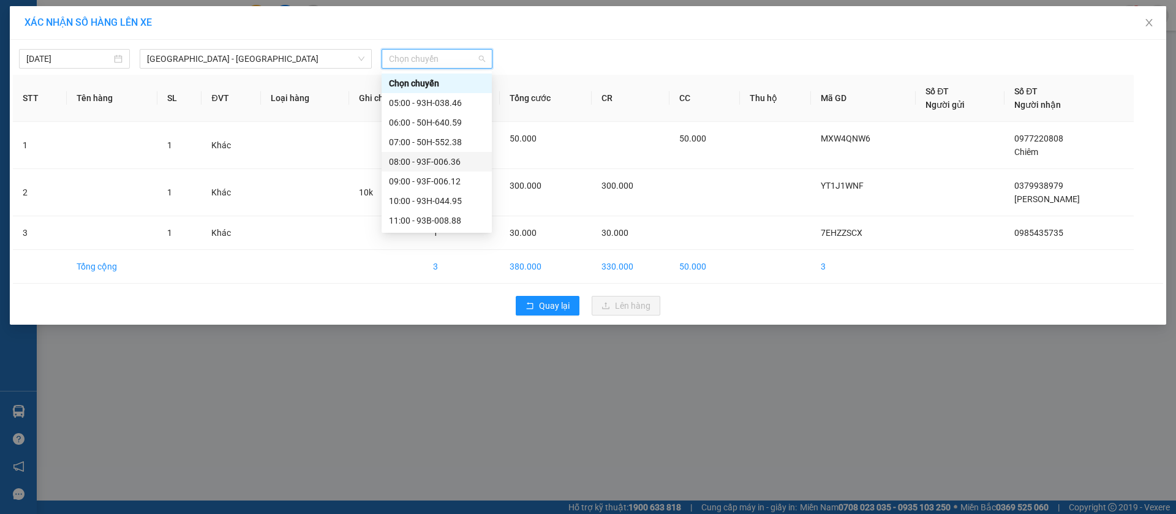
click at [397, 157] on div "08:00 - 93F-006.36" at bounding box center [437, 161] width 96 height 13
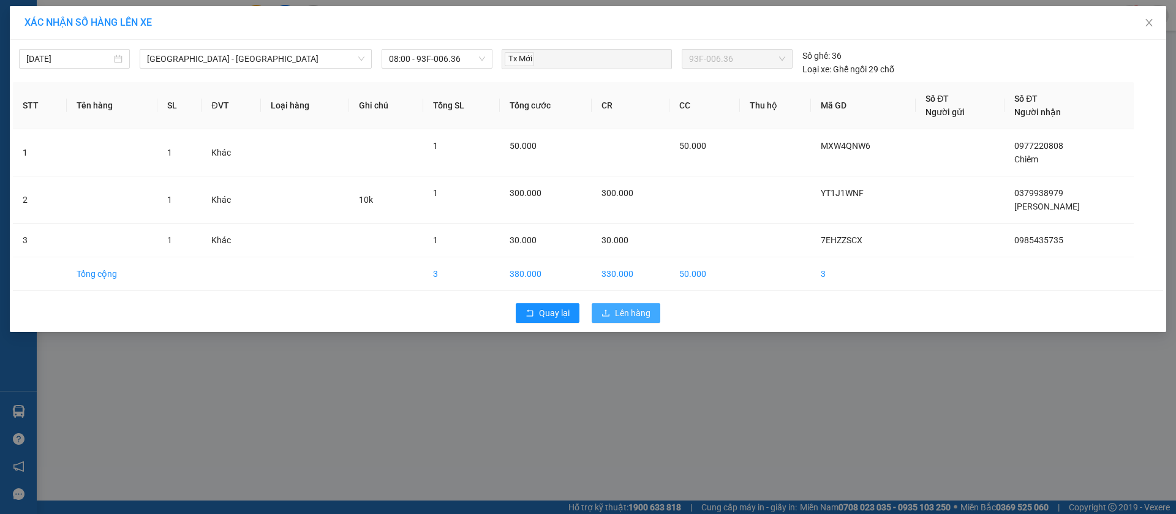
click at [611, 306] on button "Lên hàng" at bounding box center [626, 313] width 69 height 20
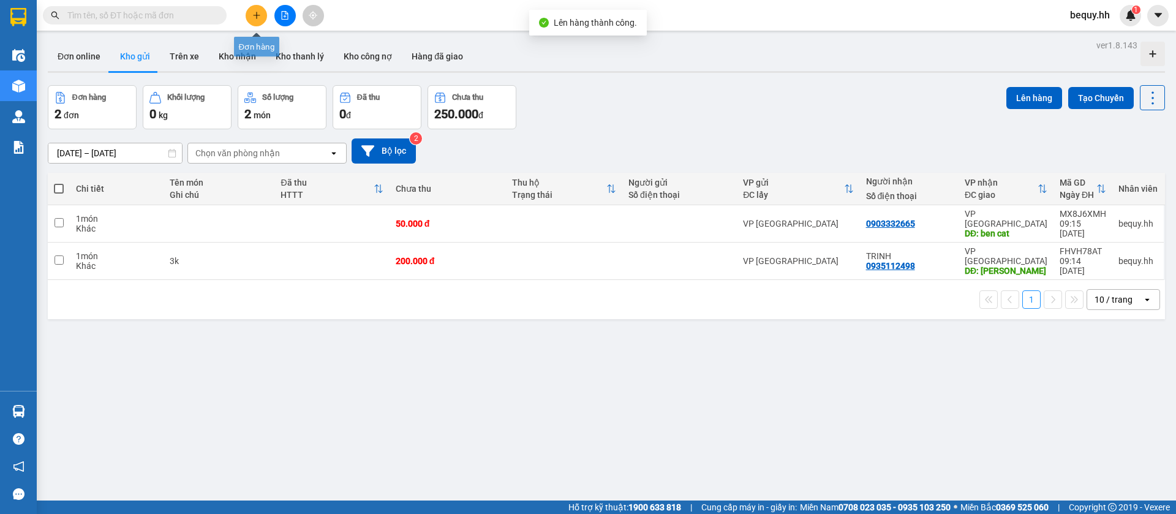
click at [257, 14] on icon "plus" at bounding box center [256, 15] width 9 height 9
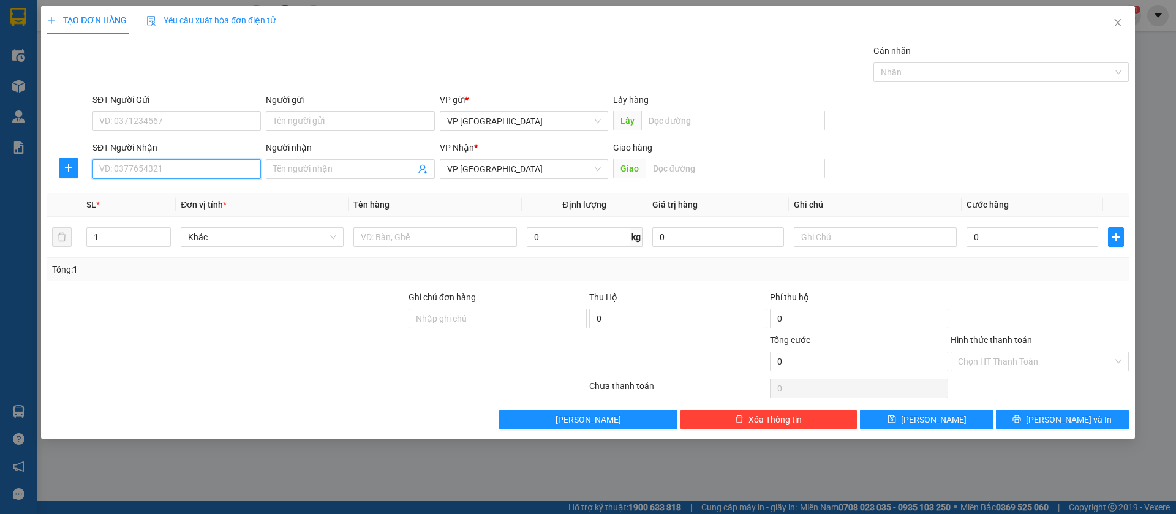
click at [225, 167] on input "SĐT Người Nhận" at bounding box center [176, 169] width 168 height 20
type input "0972103311"
click at [233, 190] on div "0972103311 - Hường" at bounding box center [177, 193] width 154 height 13
type input "Hường"
type input "HUONG Chơn Thành"
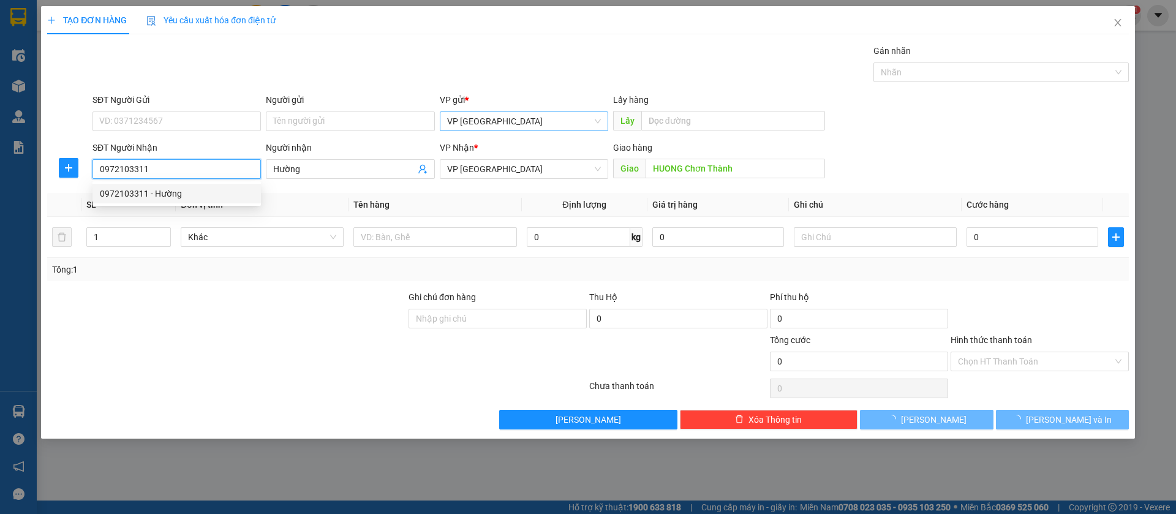
type input "50.000"
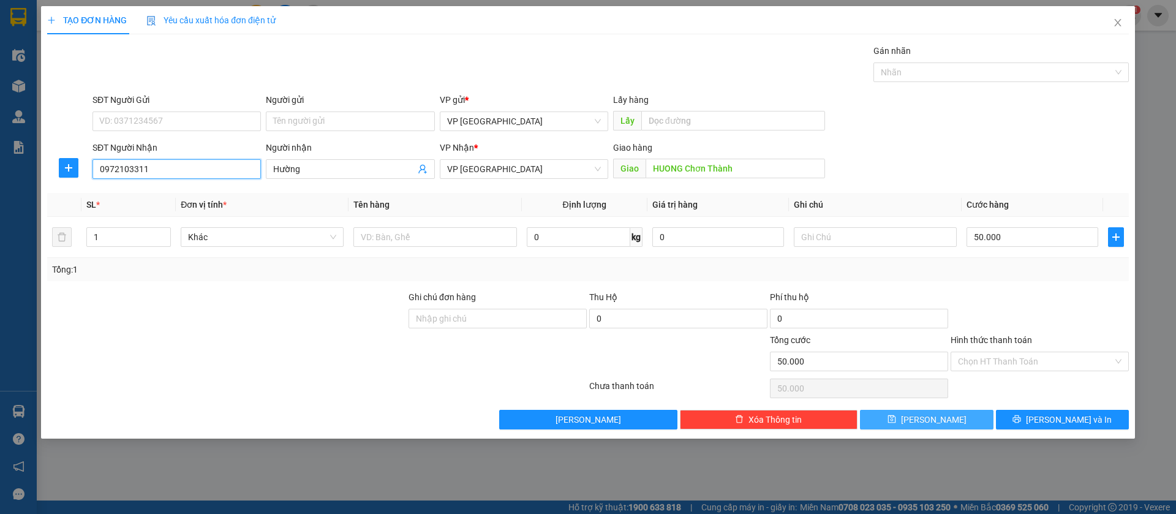
type input "0972103311"
click at [976, 417] on button "[PERSON_NAME]" at bounding box center [926, 420] width 133 height 20
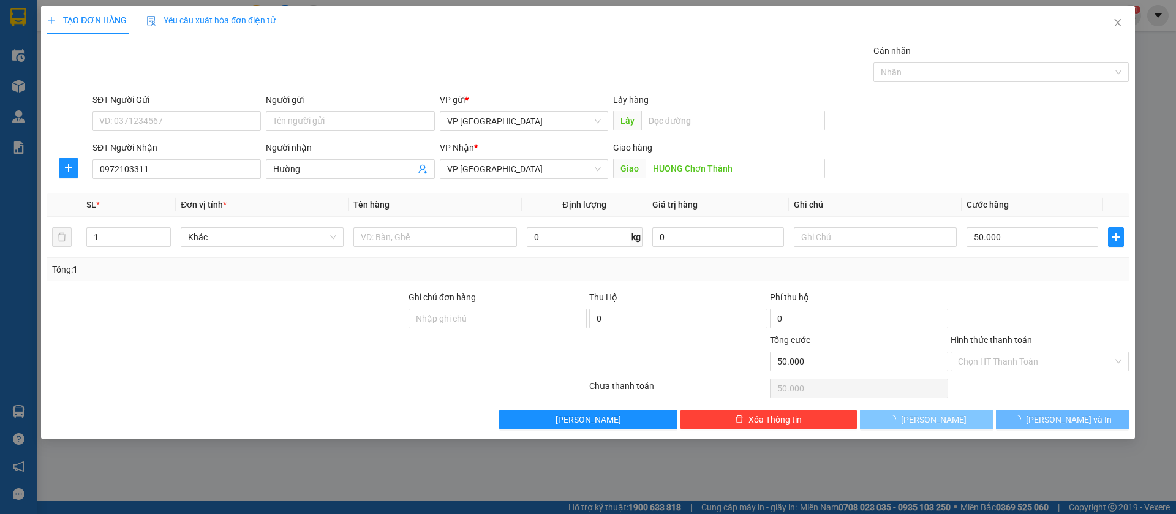
type input "0"
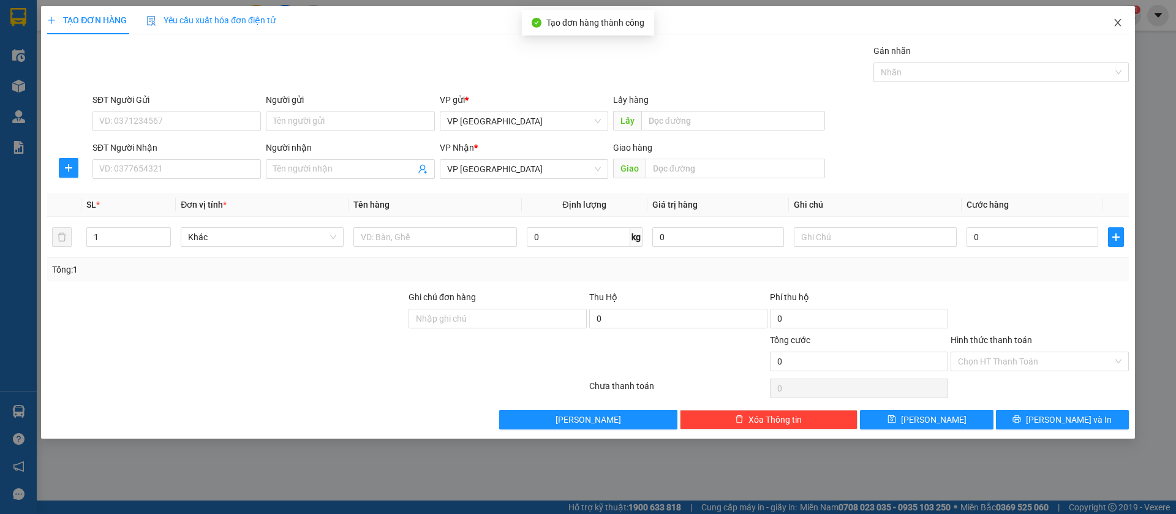
click at [1115, 20] on icon "close" at bounding box center [1117, 22] width 7 height 7
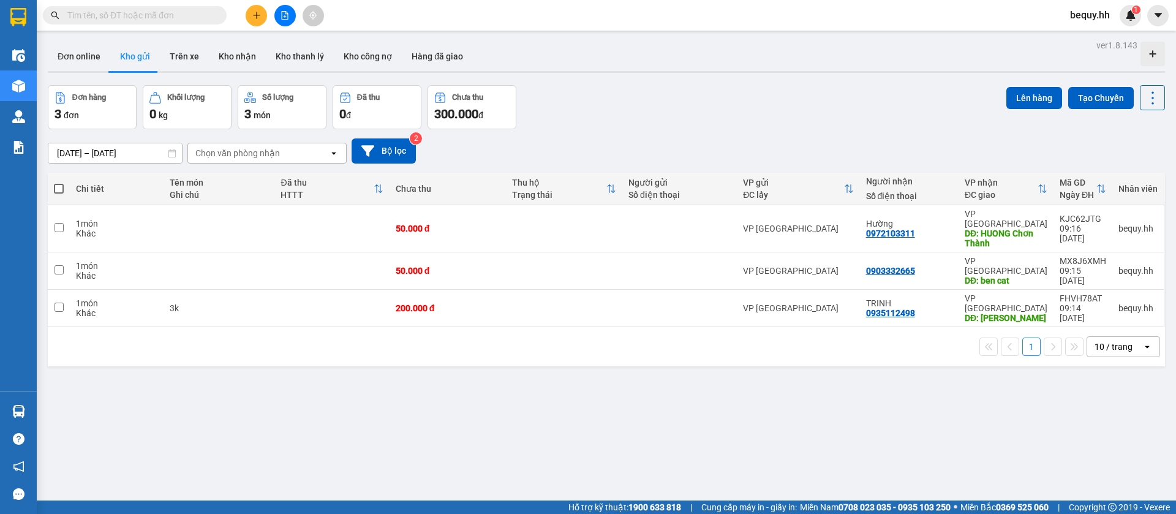
drag, startPoint x: 63, startPoint y: 187, endPoint x: 116, endPoint y: 141, distance: 70.3
click at [62, 186] on span at bounding box center [59, 189] width 10 height 10
click at [59, 182] on input "checkbox" at bounding box center [59, 182] width 0 height 0
checkbox input "true"
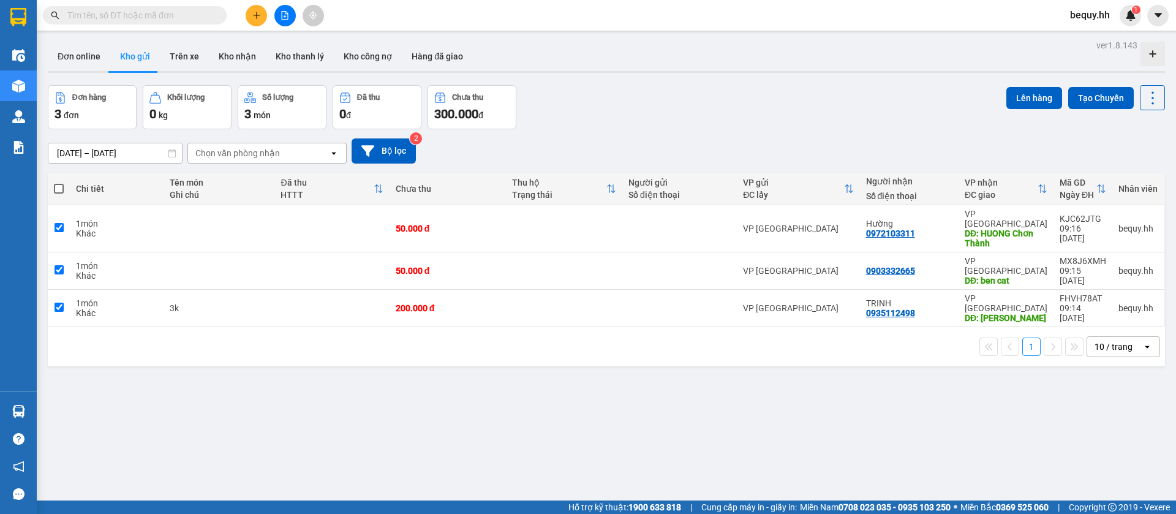
checkbox input "true"
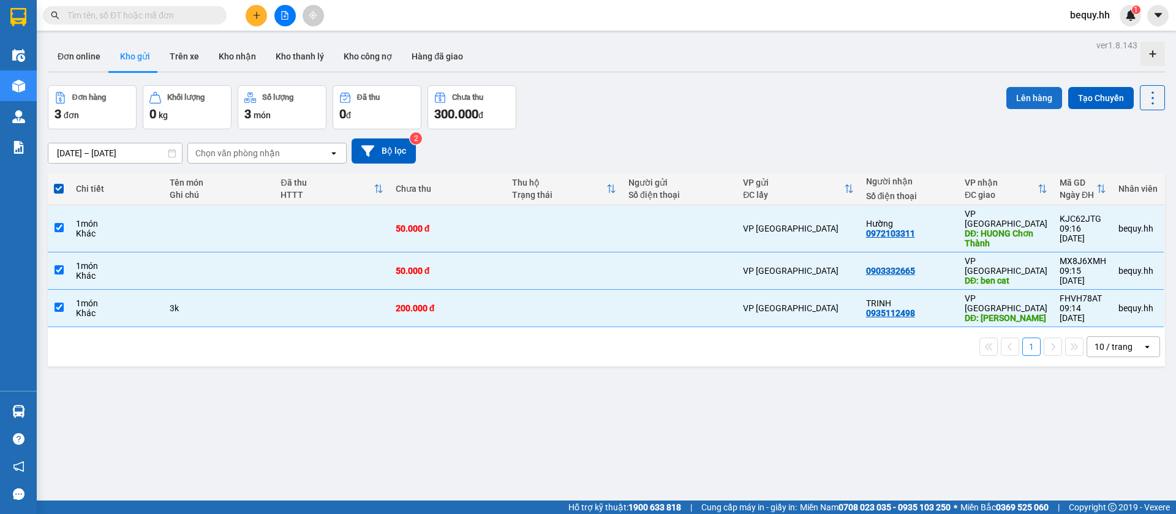
click at [1009, 98] on button "Lên hàng" at bounding box center [1034, 98] width 56 height 22
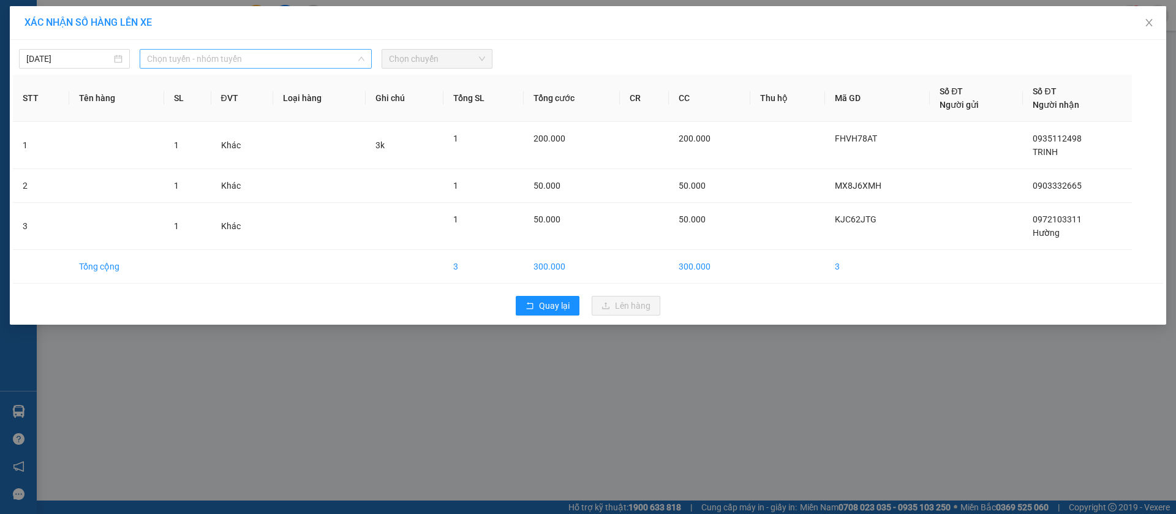
click at [322, 51] on span "Chọn tuyến - nhóm tuyến" at bounding box center [255, 59] width 217 height 18
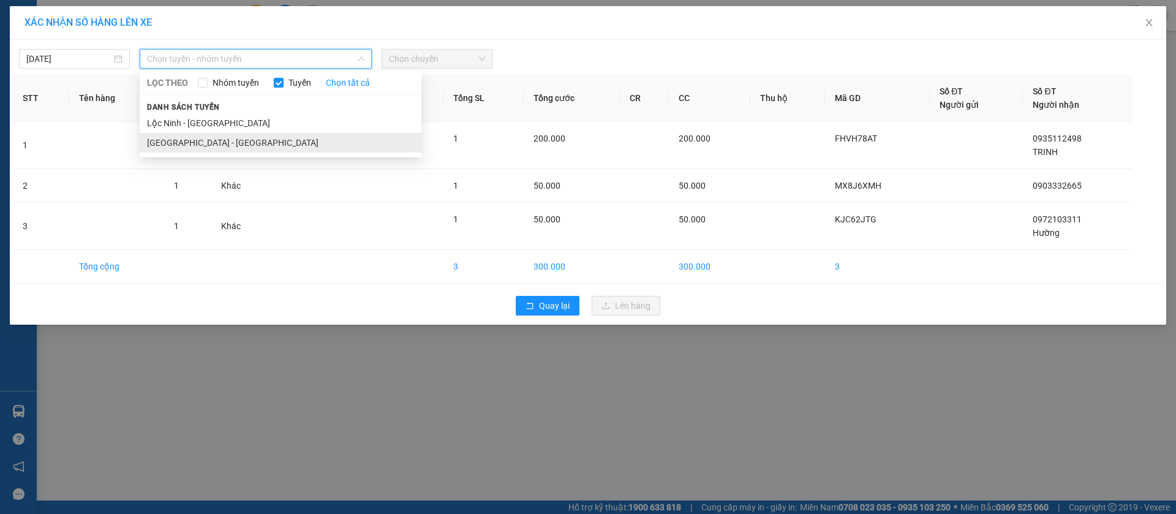
click at [252, 136] on li "[GEOGRAPHIC_DATA] - [GEOGRAPHIC_DATA]" at bounding box center [281, 143] width 282 height 20
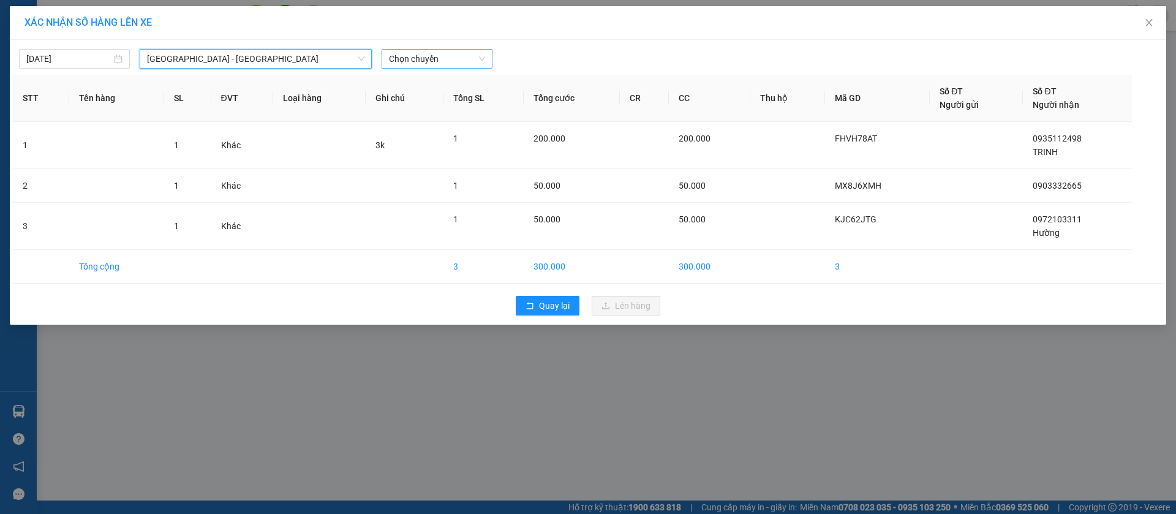
click at [434, 56] on span "Chọn chuyến" at bounding box center [437, 59] width 96 height 18
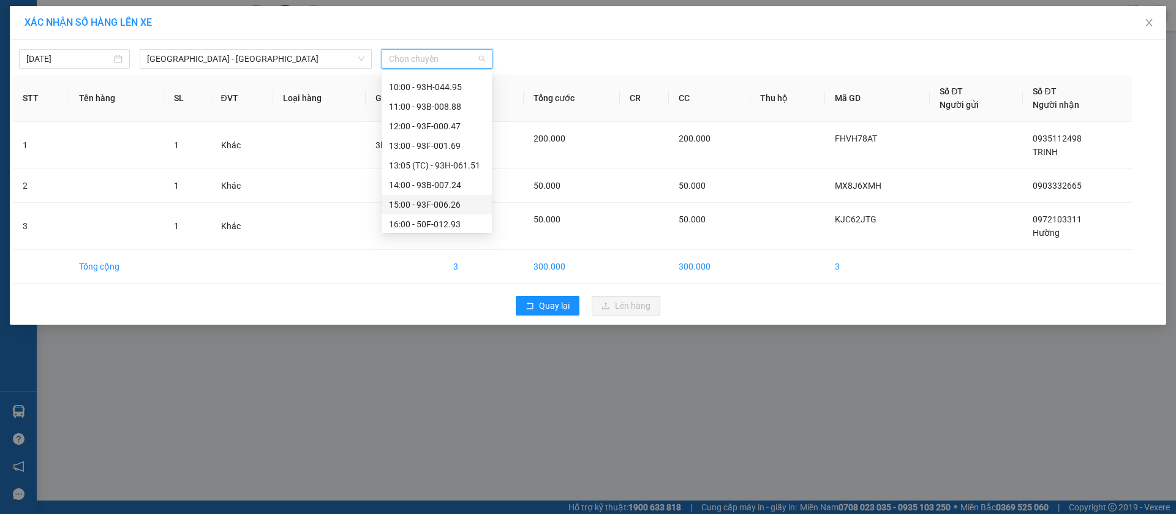
scroll to position [92, 0]
click at [448, 88] on div "09:00 - 93F-006.12" at bounding box center [437, 89] width 96 height 13
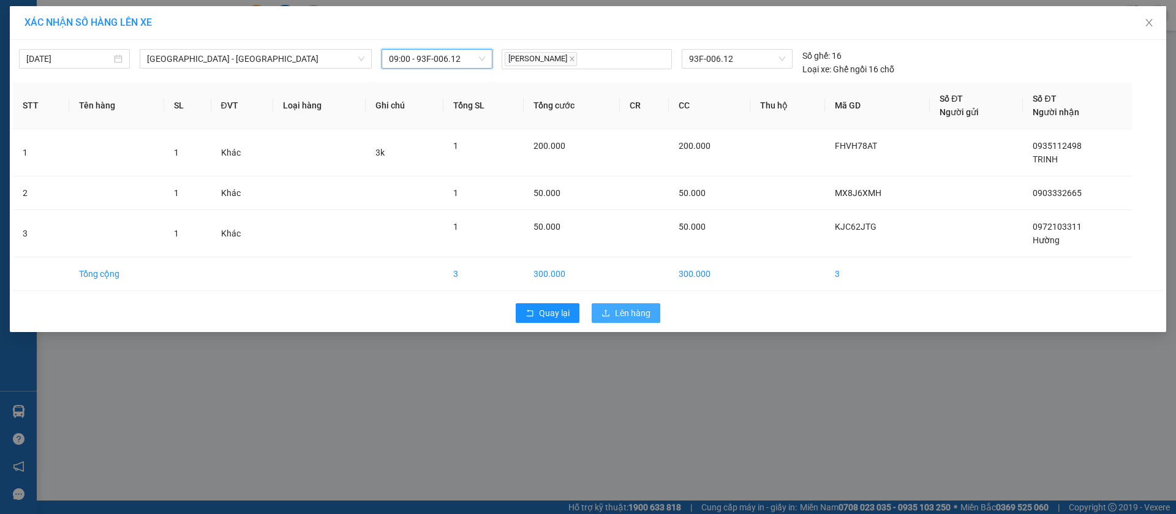
click at [649, 310] on span "Lên hàng" at bounding box center [633, 312] width 36 height 13
